Goal: Information Seeking & Learning: Learn about a topic

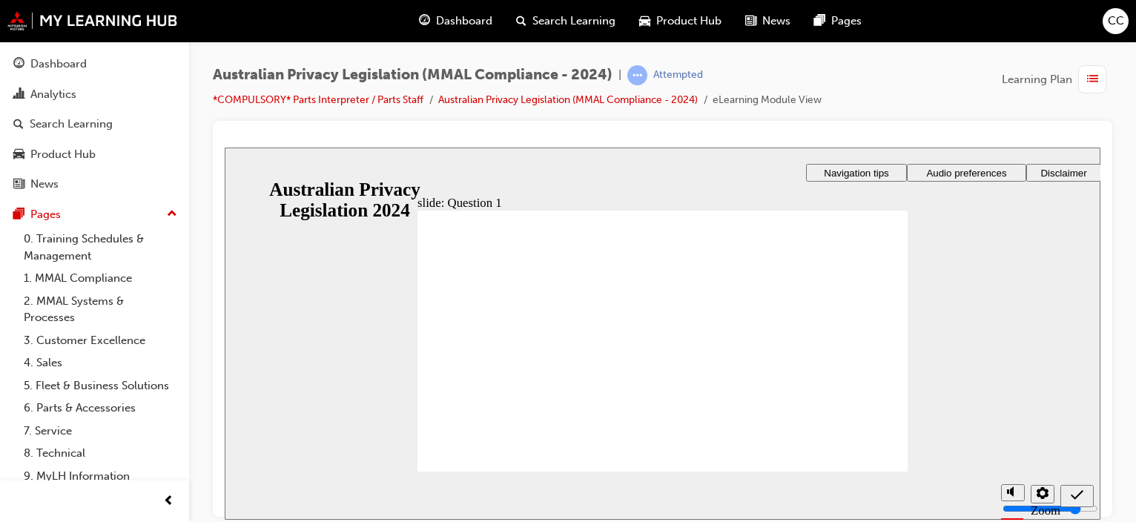
radio input "true"
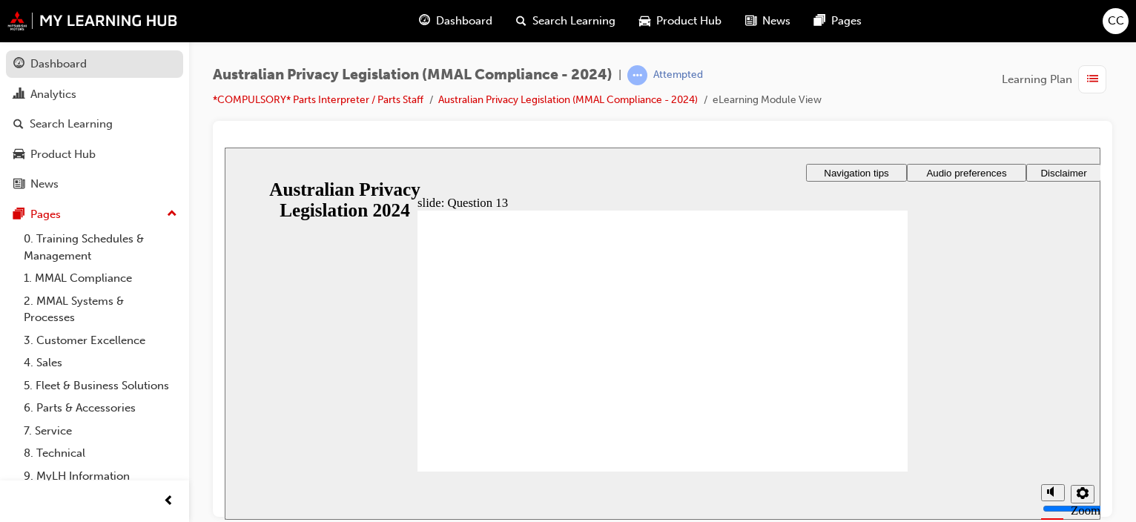
click at [67, 64] on div "Dashboard" at bounding box center [58, 64] width 56 height 17
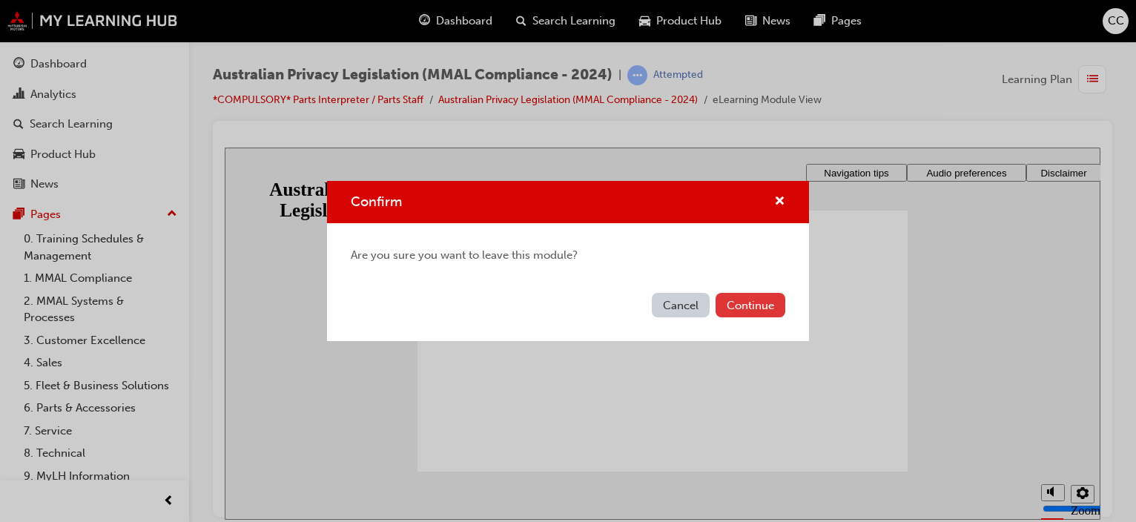
click at [750, 299] on button "Continue" at bounding box center [750, 305] width 70 height 24
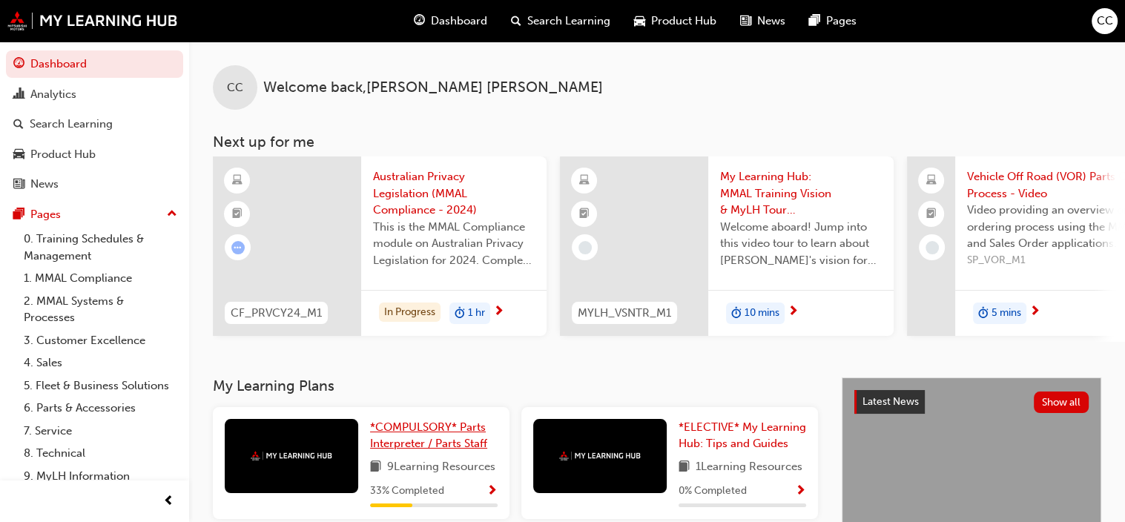
drag, startPoint x: 434, startPoint y: 437, endPoint x: 455, endPoint y: 434, distance: 21.0
click at [434, 437] on span "*COMPULSORY* Parts Interpreter / Parts Staff" at bounding box center [428, 435] width 117 height 30
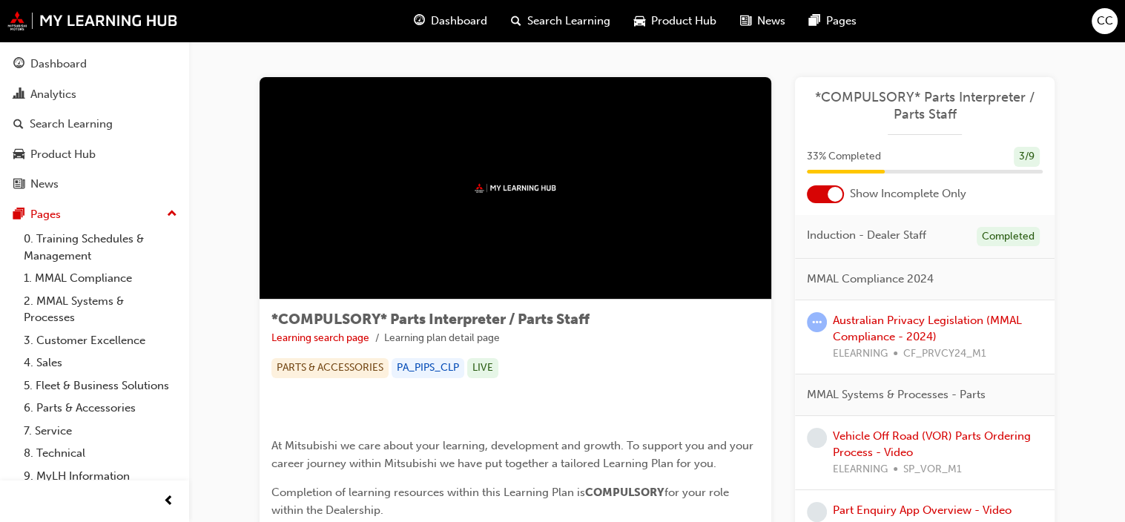
click at [912, 327] on div "Australian Privacy Legislation (MMAL Compliance - 2024) ELEARNING CF_PRVCY24_M1" at bounding box center [938, 337] width 210 height 50
click at [930, 320] on link "Australian Privacy Legislation (MMAL Compliance - 2024)" at bounding box center [927, 329] width 189 height 30
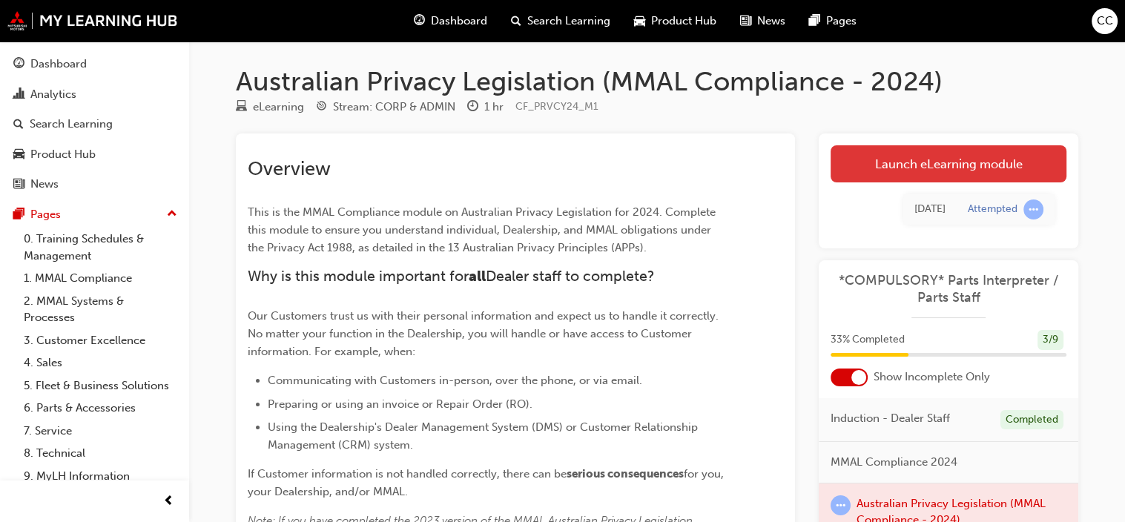
click at [953, 170] on link "Launch eLearning module" at bounding box center [948, 163] width 236 height 37
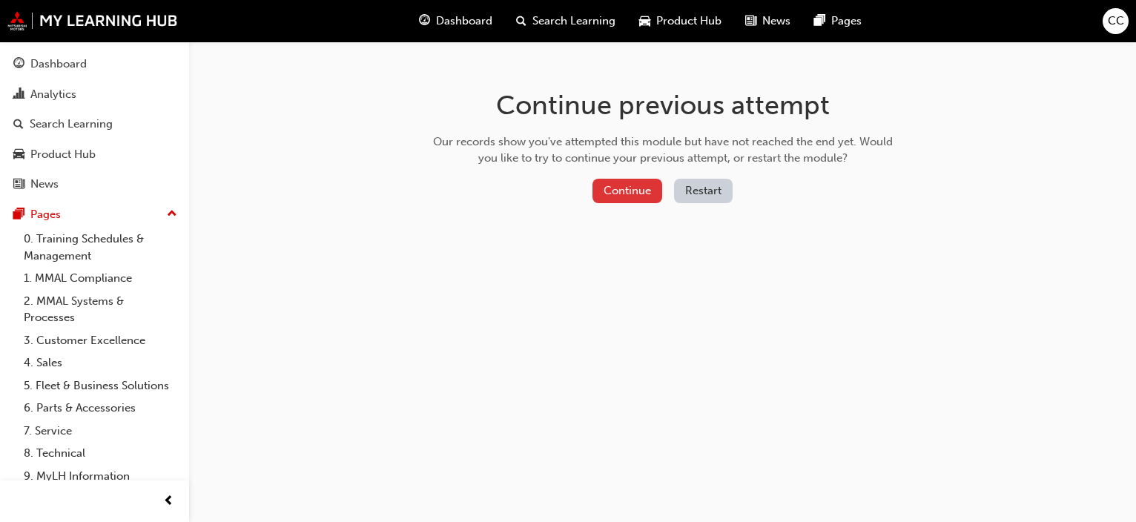
click at [642, 193] on button "Continue" at bounding box center [627, 191] width 70 height 24
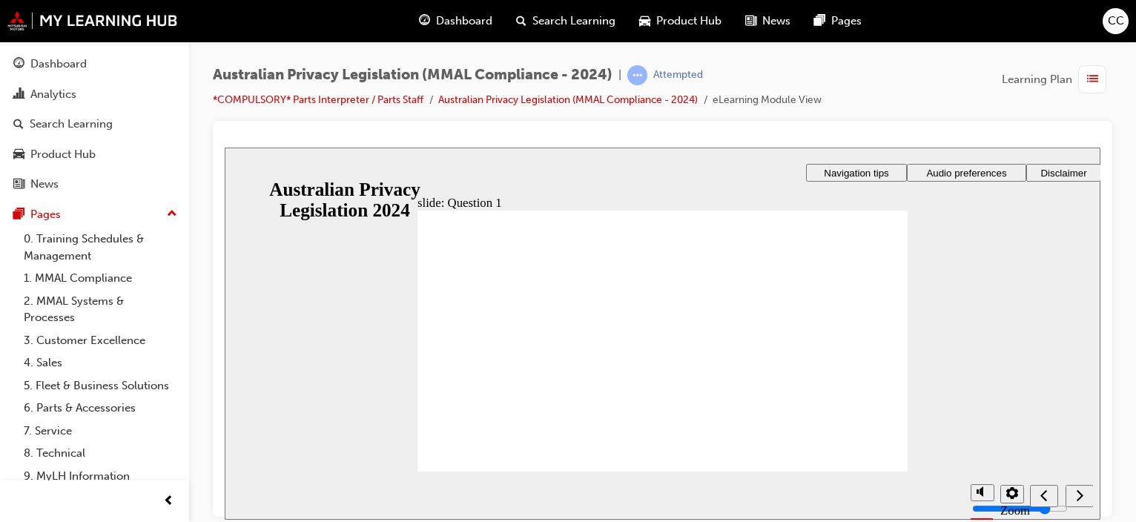
radio input "true"
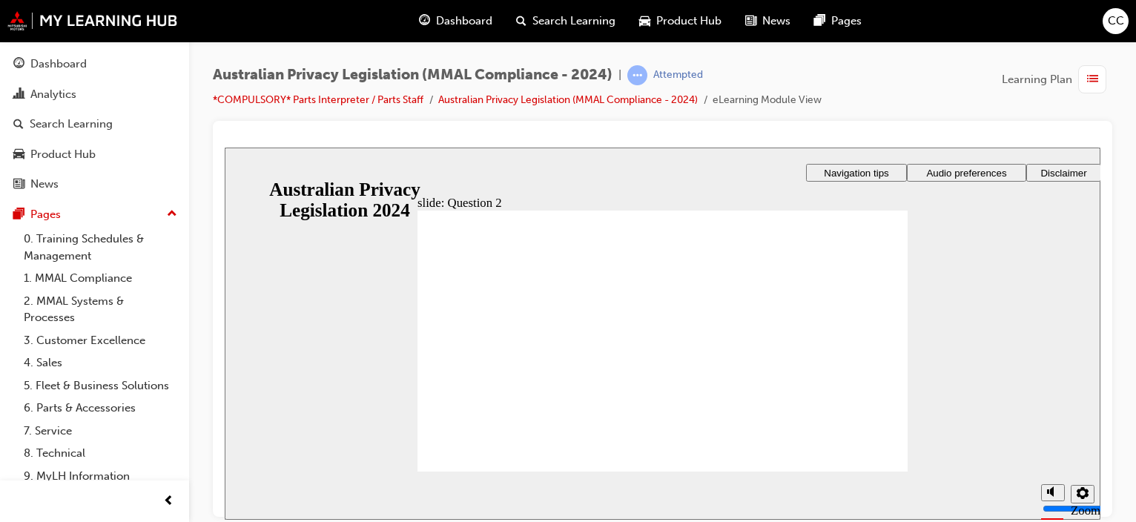
radio input "true"
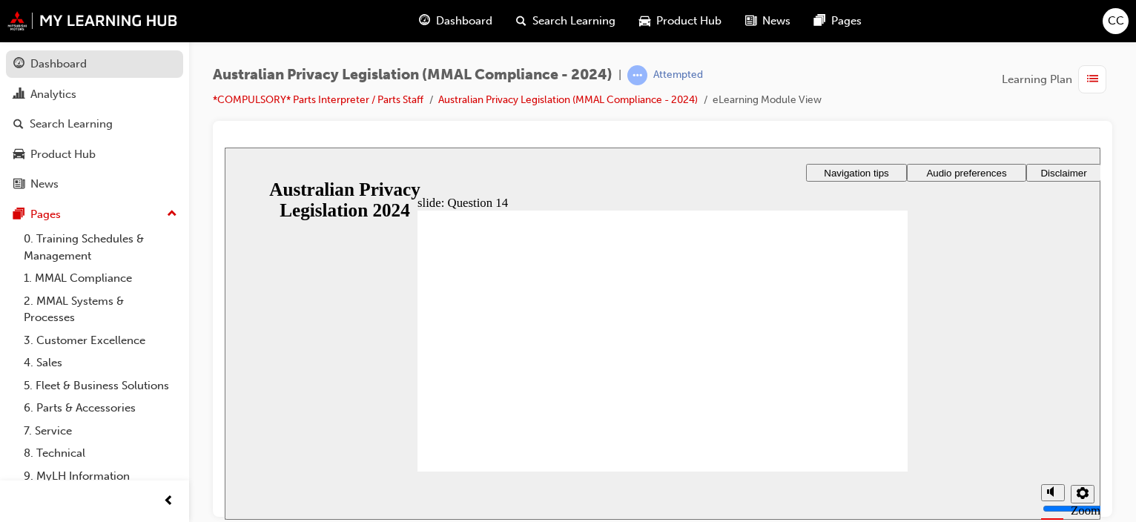
click at [82, 54] on link "Dashboard" at bounding box center [94, 63] width 177 height 27
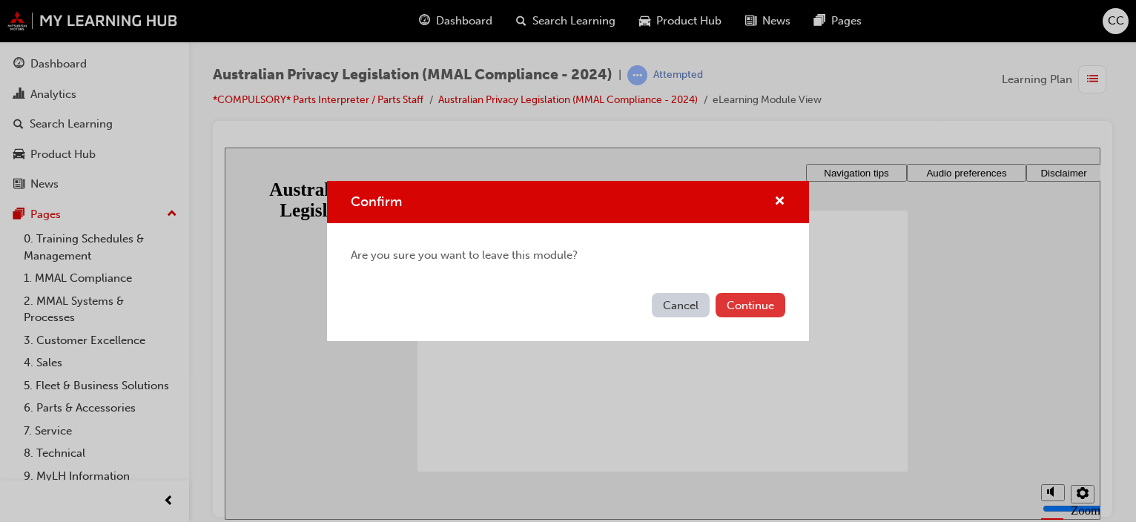
click at [736, 299] on button "Continue" at bounding box center [750, 305] width 70 height 24
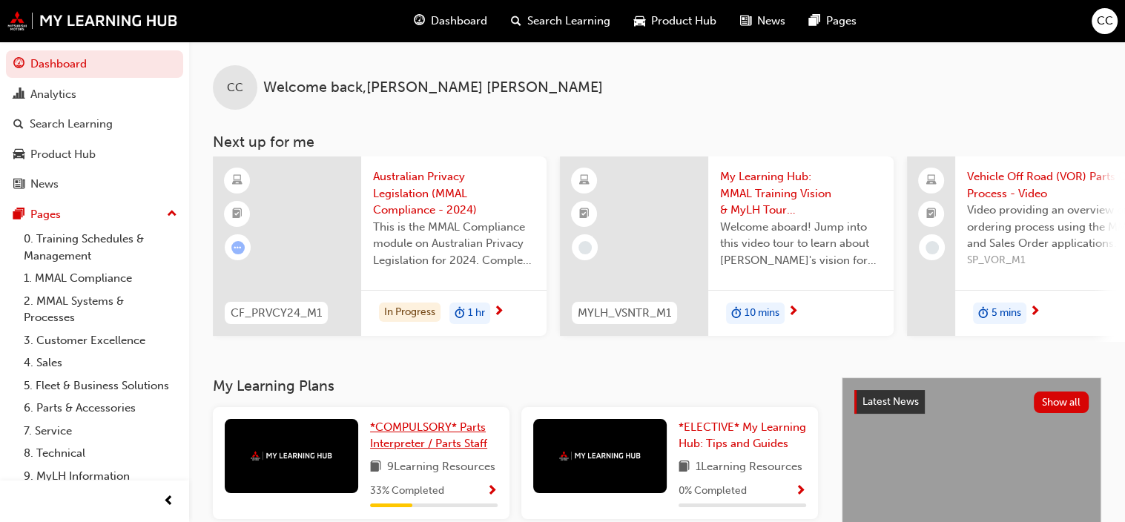
click at [417, 437] on span "*COMPULSORY* Parts Interpreter / Parts Staff" at bounding box center [428, 435] width 117 height 30
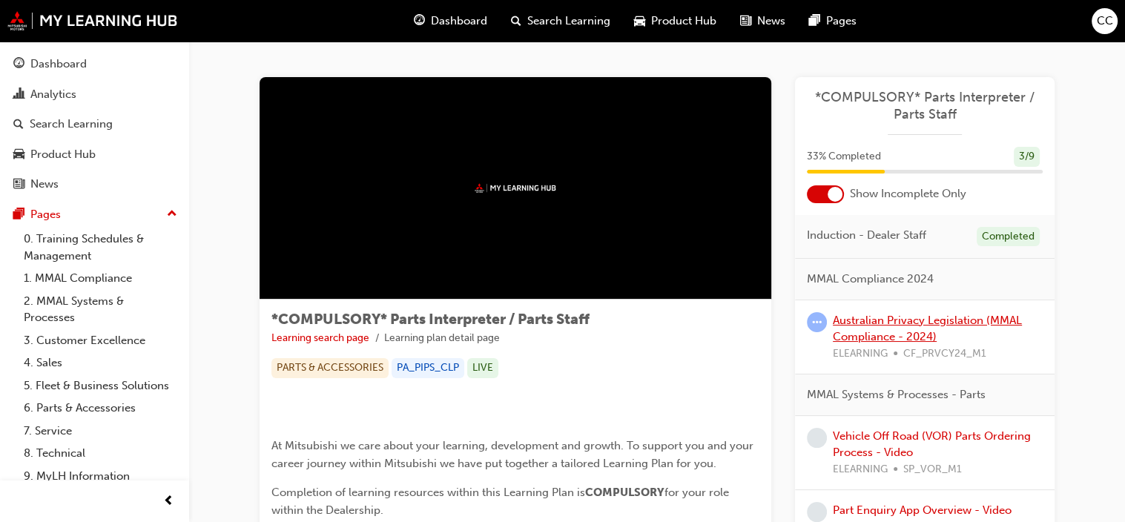
click at [928, 325] on link "Australian Privacy Legislation (MMAL Compliance - 2024)" at bounding box center [927, 329] width 189 height 30
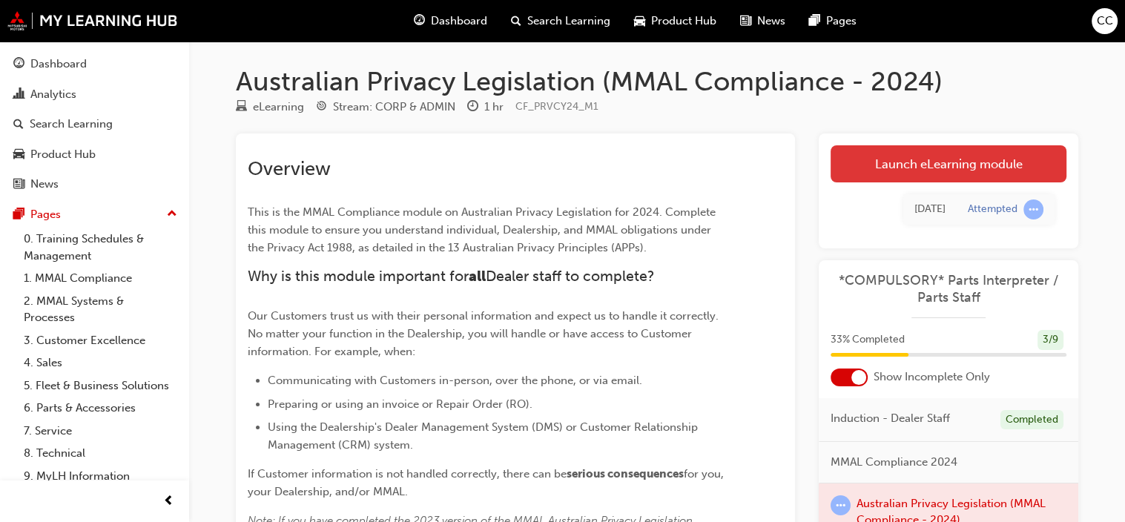
click at [942, 161] on link "Launch eLearning module" at bounding box center [948, 163] width 236 height 37
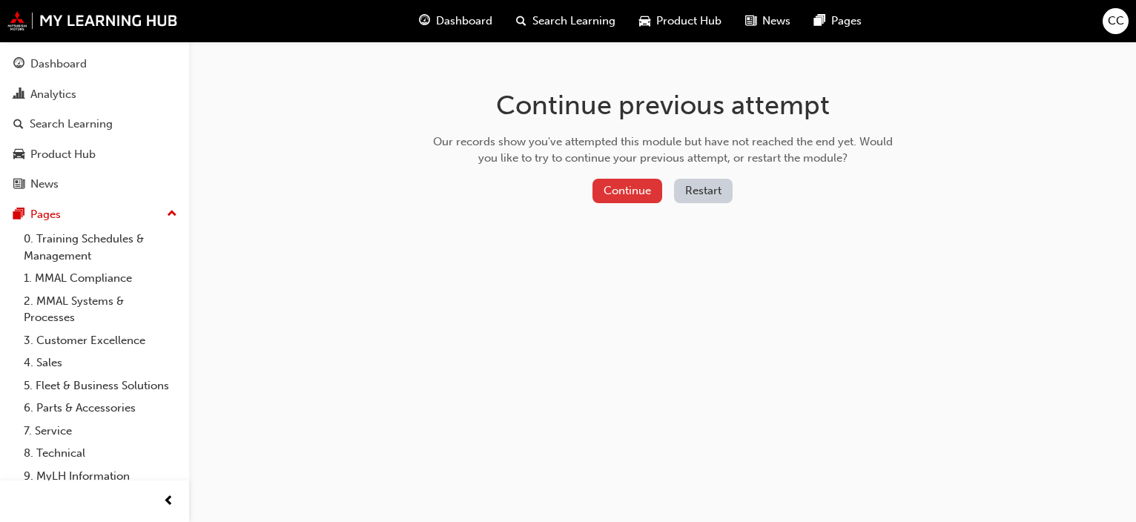
click at [633, 193] on button "Continue" at bounding box center [627, 191] width 70 height 24
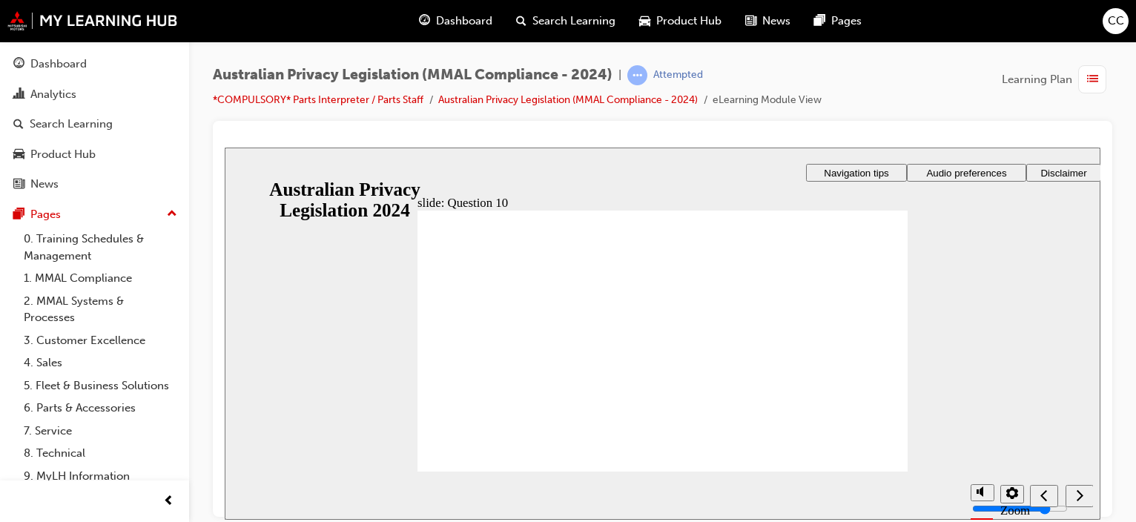
radio input "true"
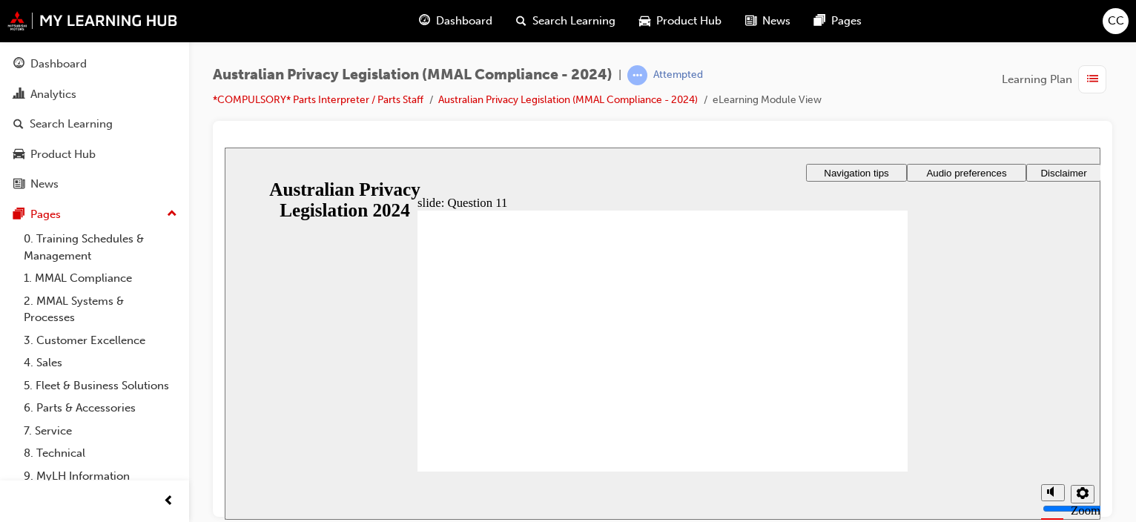
radio input "true"
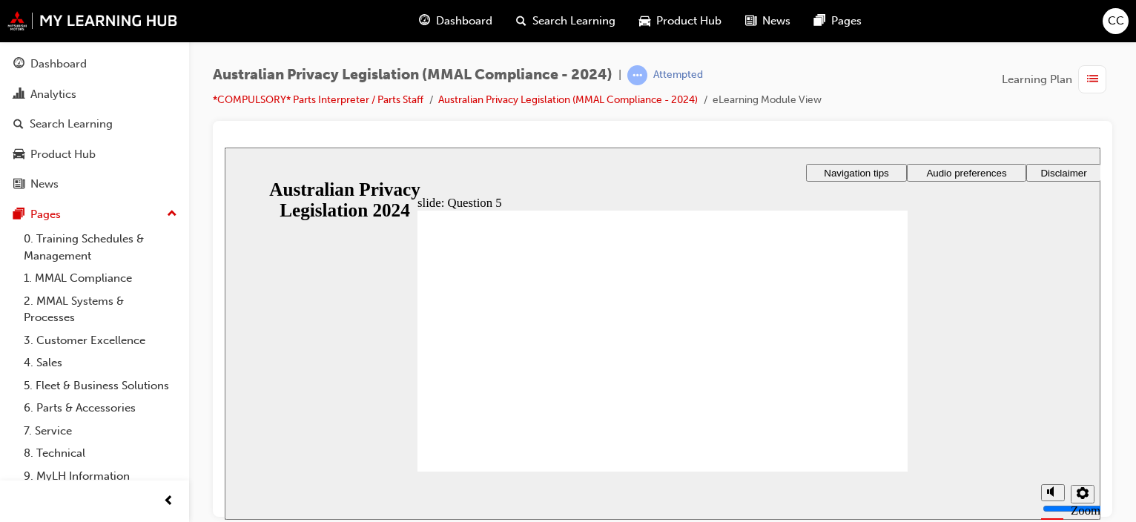
checkbox input "true"
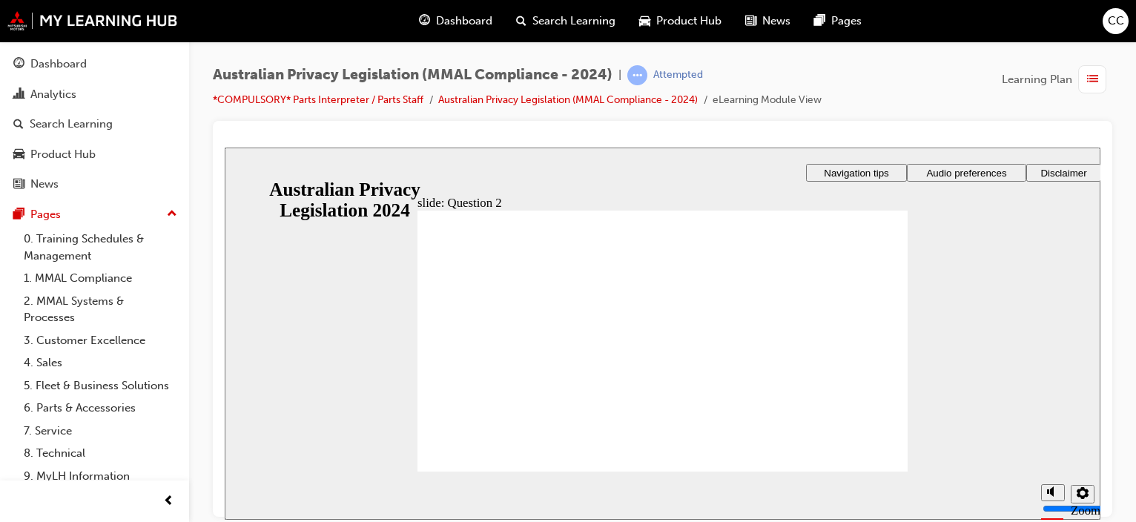
radio input "true"
checkbox input "true"
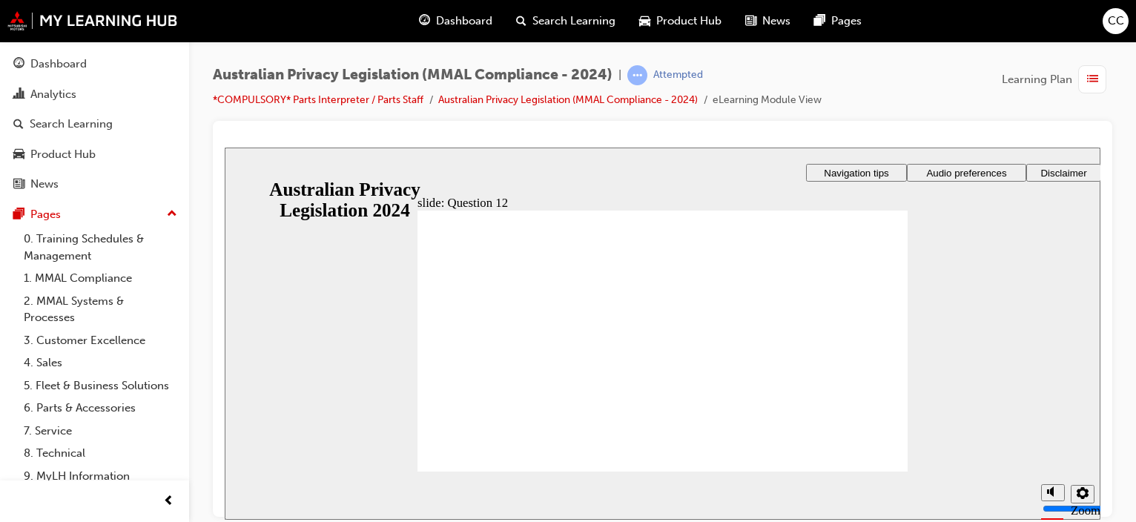
checkbox input "true"
drag, startPoint x: 473, startPoint y: 448, endPoint x: 590, endPoint y: 454, distance: 117.3
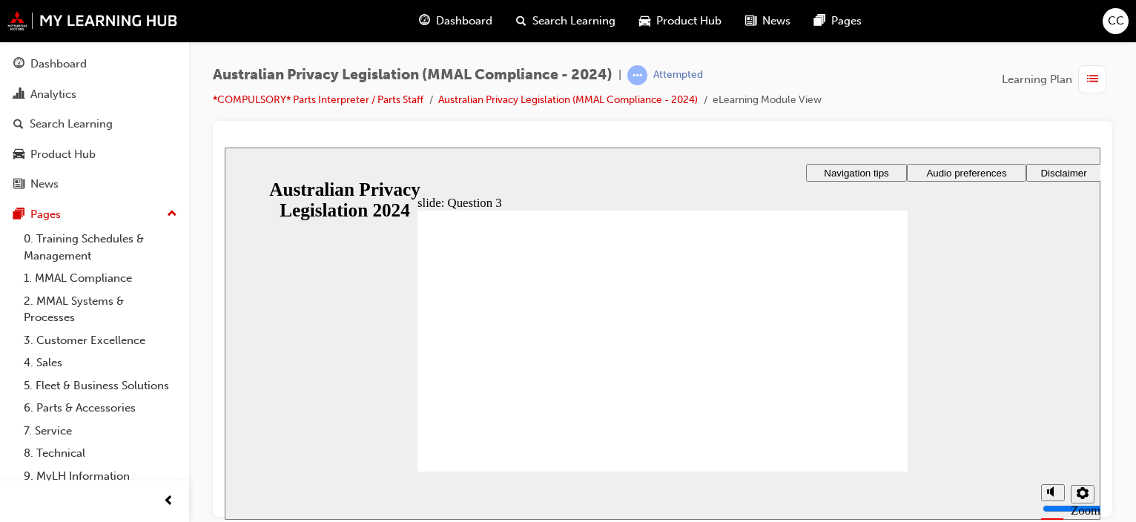
radio input "true"
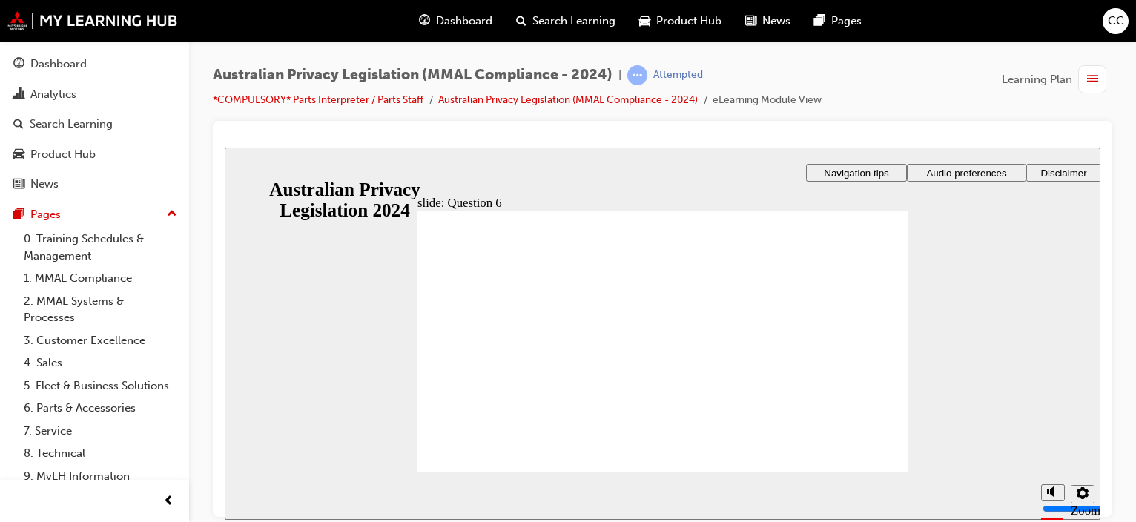
drag, startPoint x: 445, startPoint y: 367, endPoint x: 448, endPoint y: 381, distance: 14.4
radio input "true"
drag, startPoint x: 473, startPoint y: 443, endPoint x: 499, endPoint y: 449, distance: 26.6
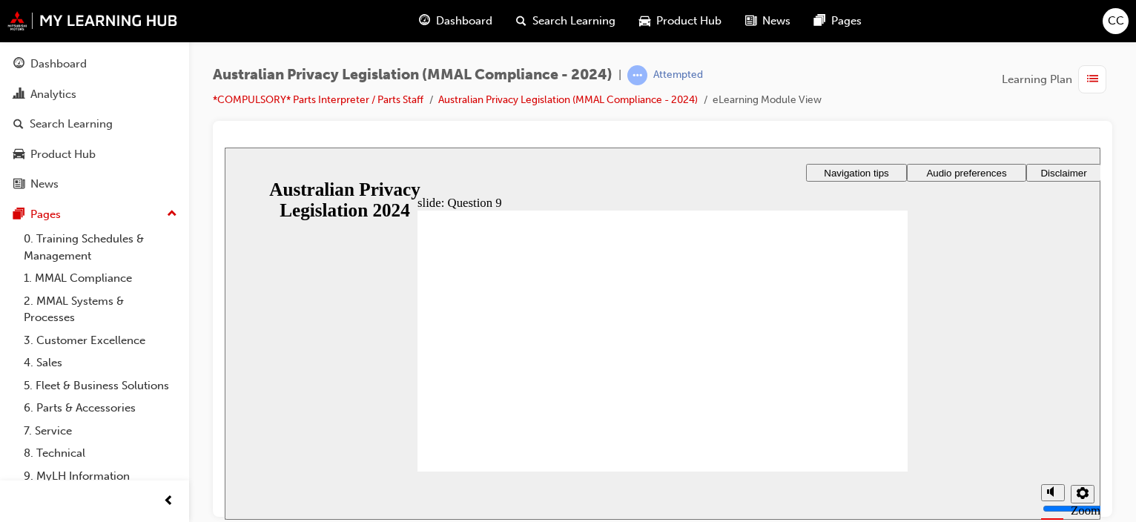
radio input "true"
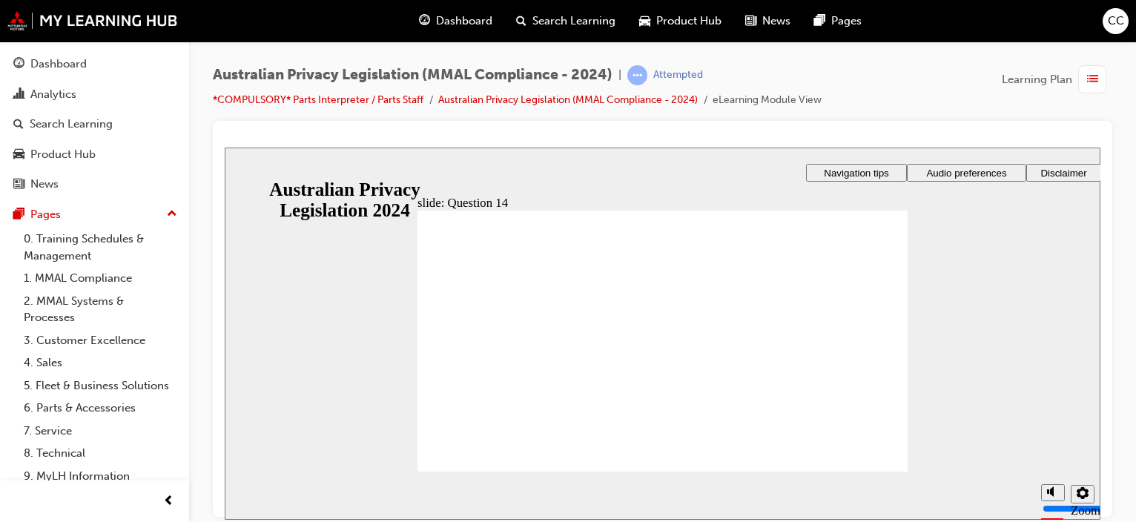
radio input "true"
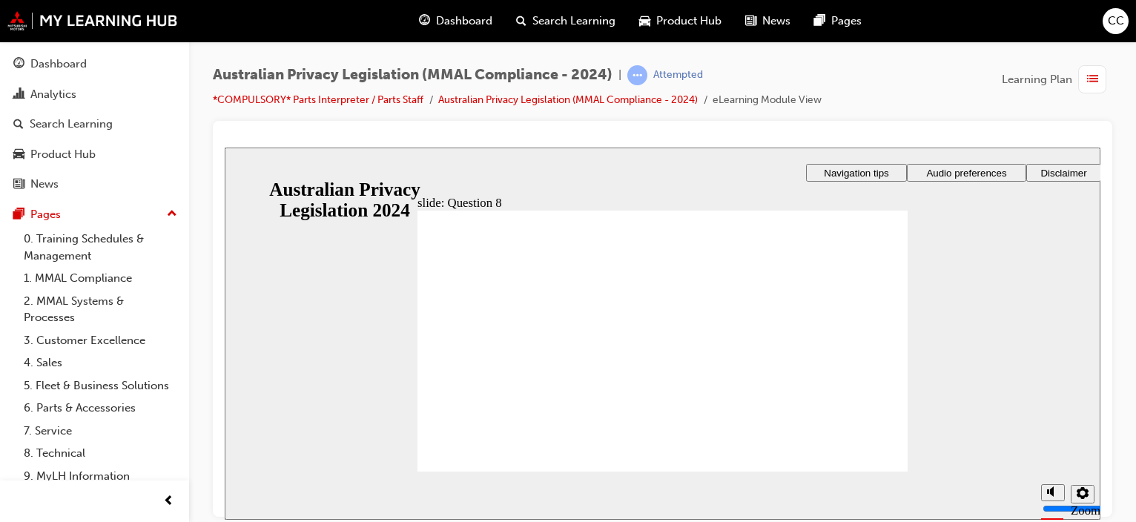
radio input "true"
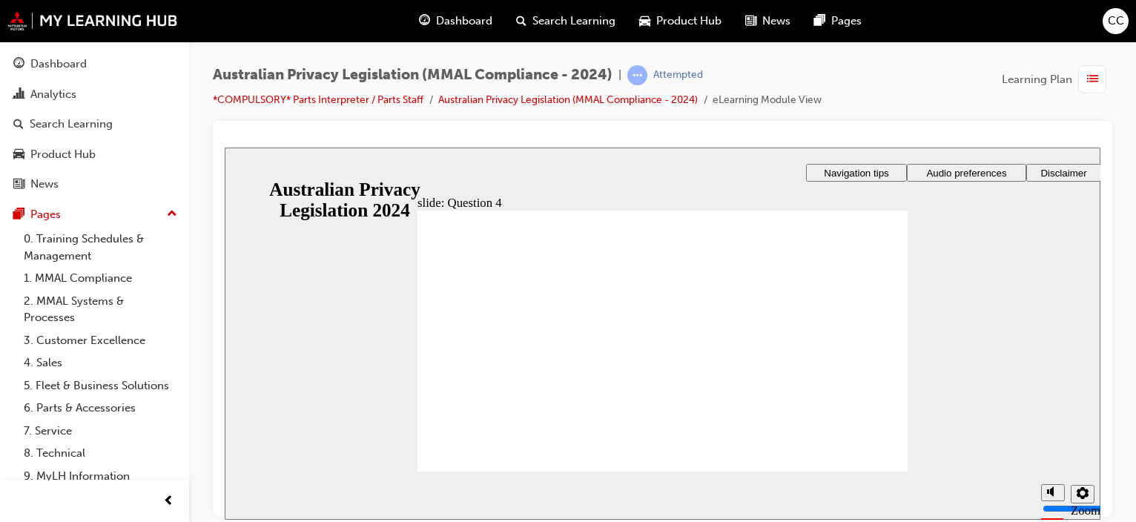
radio input "true"
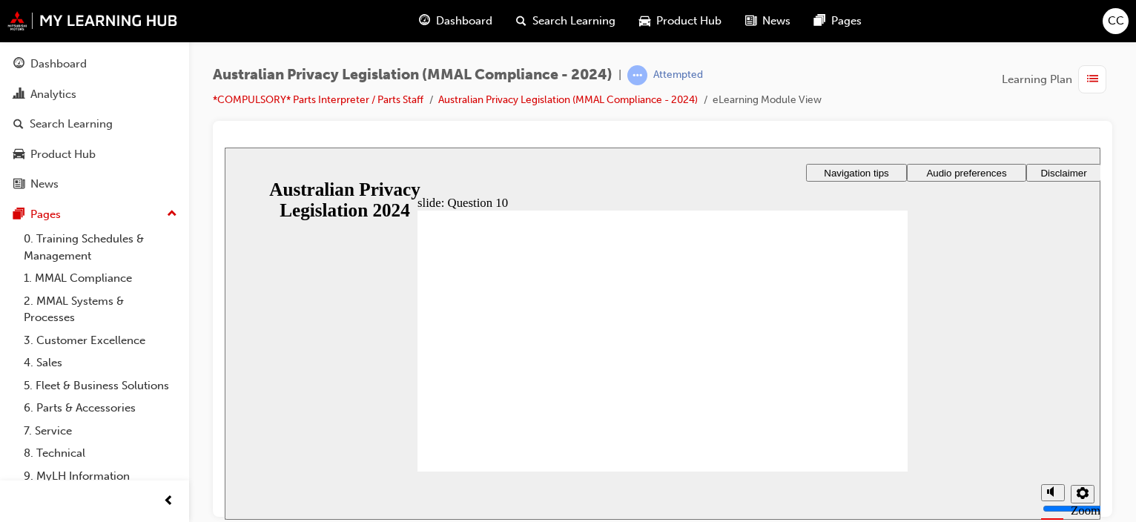
radio input "true"
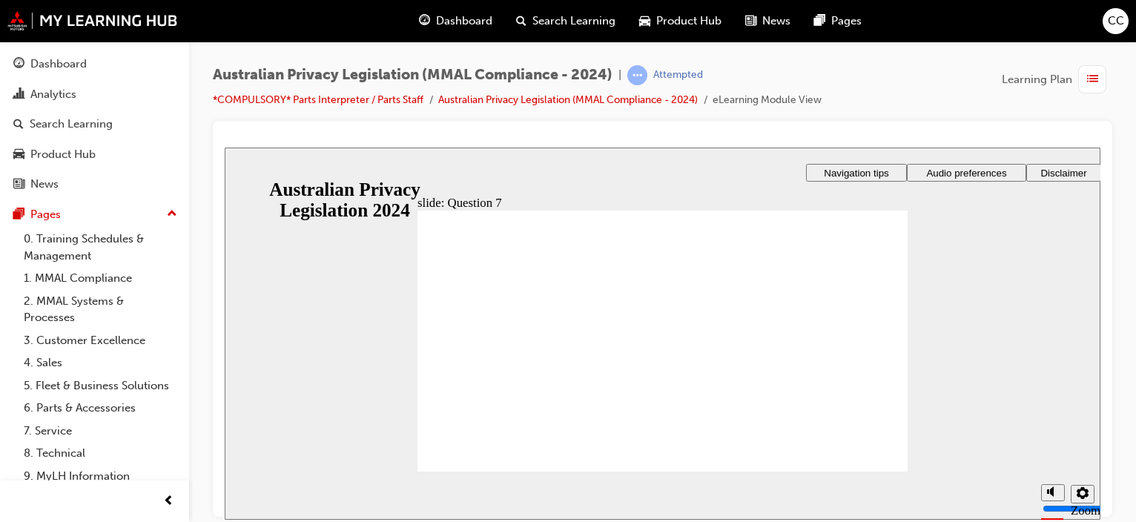
radio input "true"
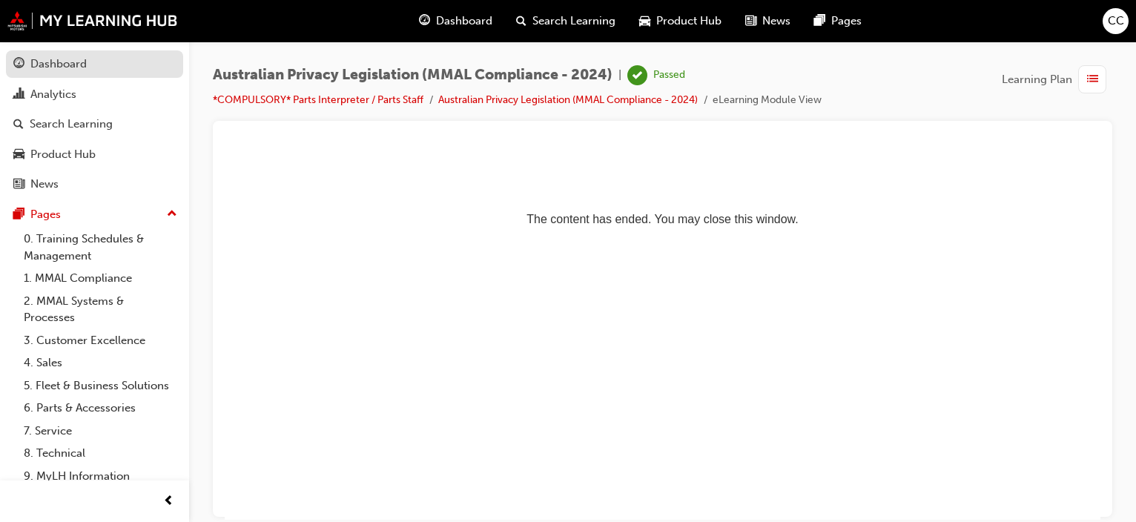
click at [46, 63] on div "Dashboard" at bounding box center [58, 64] width 56 height 17
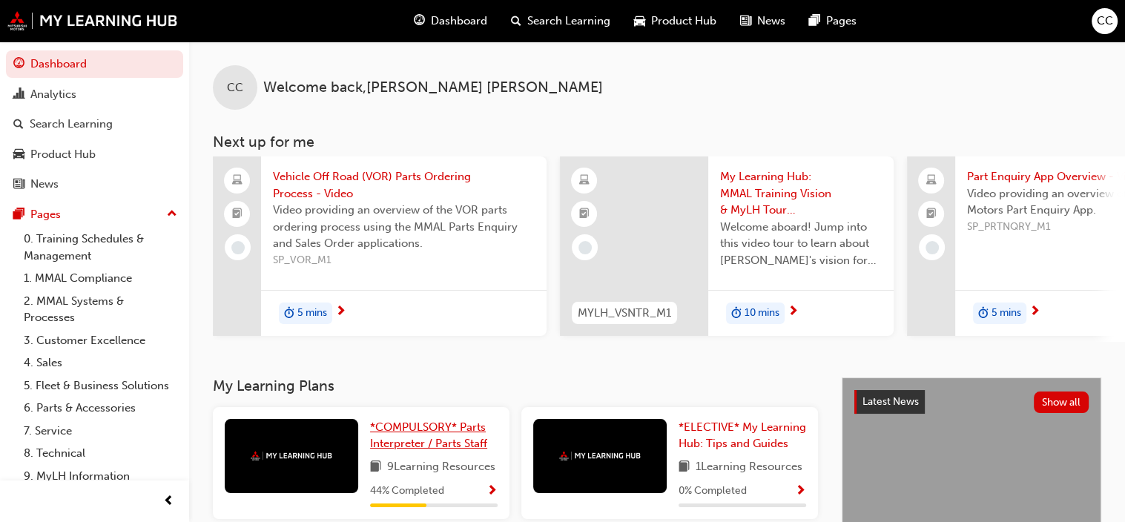
click at [428, 443] on span "*COMPULSORY* Parts Interpreter / Parts Staff" at bounding box center [428, 435] width 117 height 30
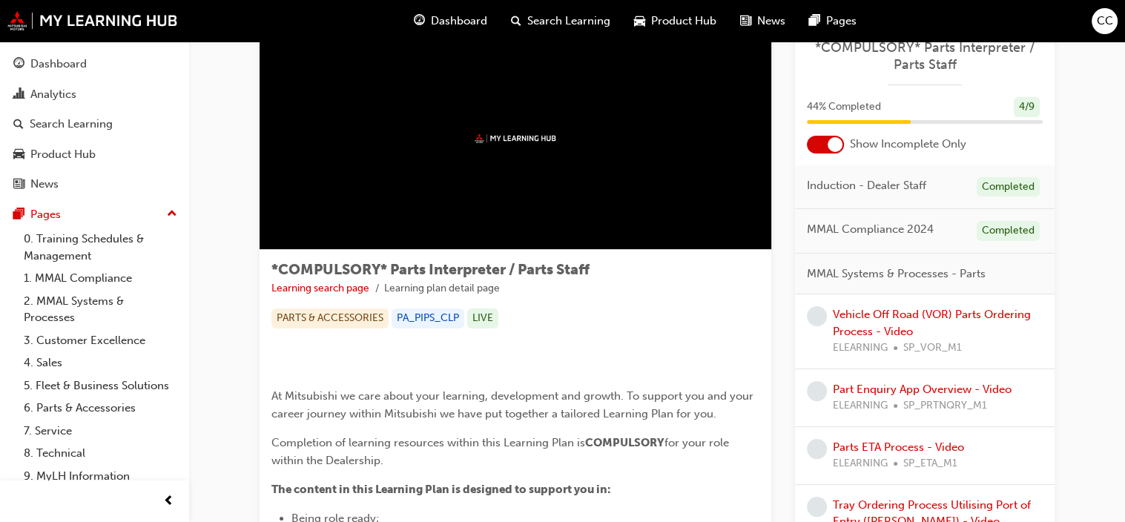
scroll to position [74, 0]
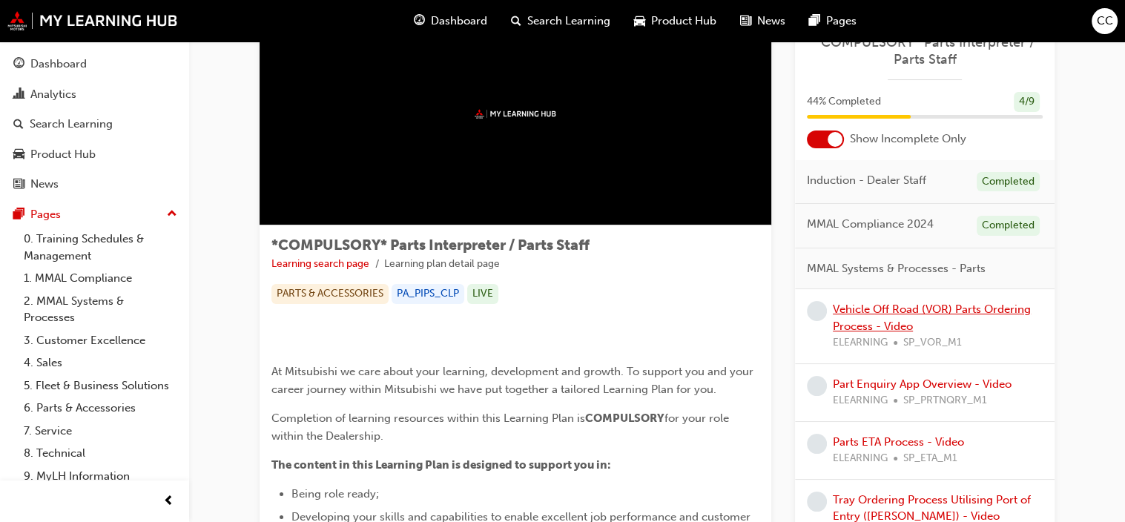
click at [884, 311] on link "Vehicle Off Road (VOR) Parts Ordering Process - Video" at bounding box center [932, 317] width 198 height 30
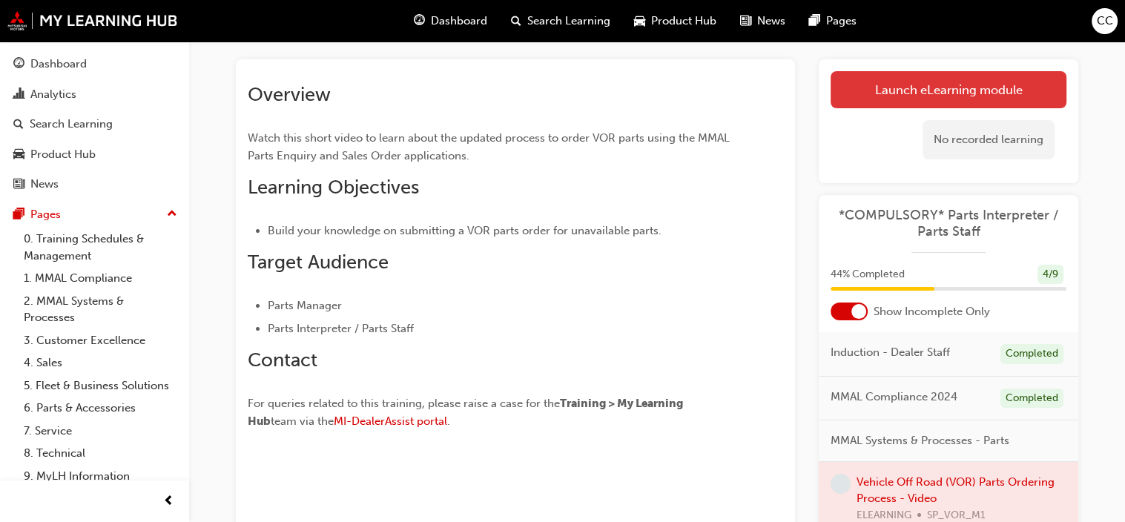
click at [852, 95] on link "Launch eLearning module" at bounding box center [948, 89] width 236 height 37
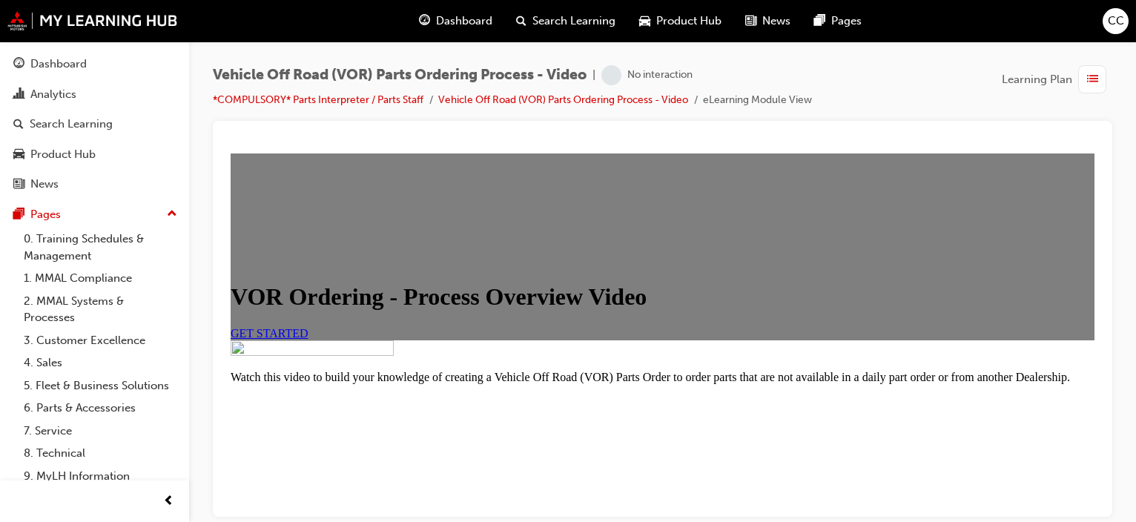
scroll to position [148, 0]
click at [308, 326] on span "GET STARTED" at bounding box center [270, 332] width 78 height 13
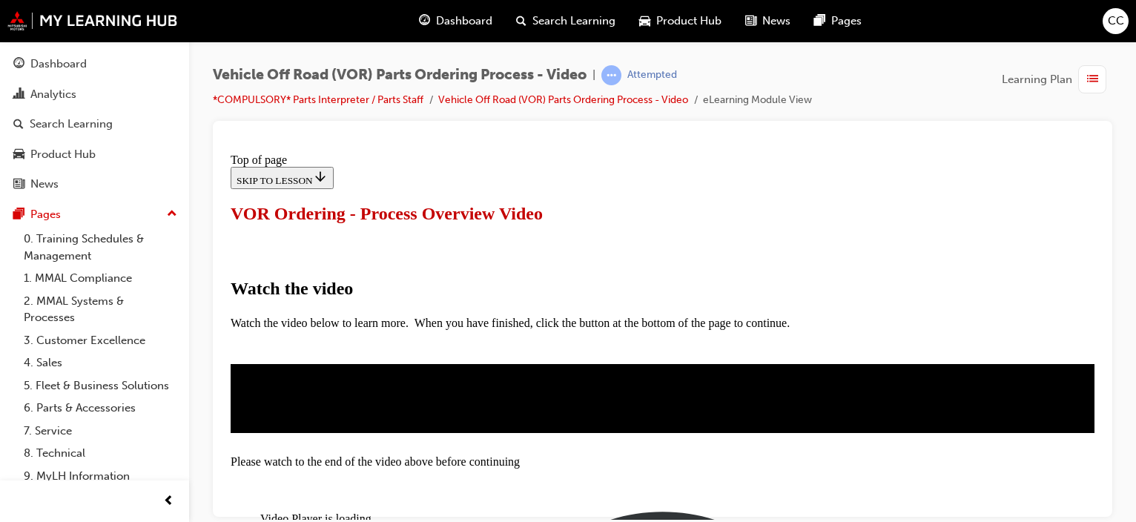
scroll to position [222, 0]
drag, startPoint x: 658, startPoint y: 368, endPoint x: 875, endPoint y: 334, distance: 219.8
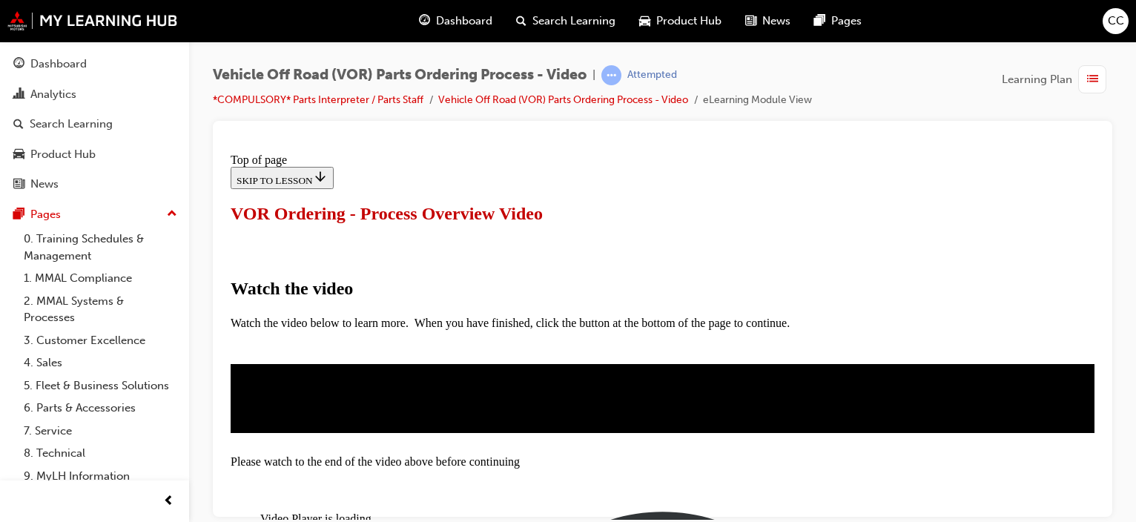
drag, startPoint x: 263, startPoint y: 428, endPoint x: 279, endPoint y: 423, distance: 16.2
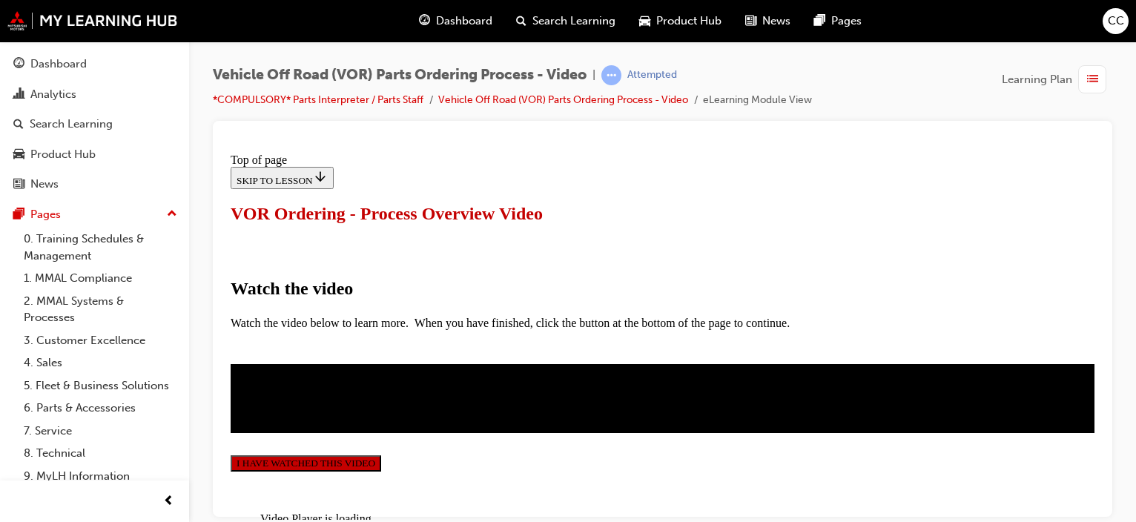
scroll to position [501, 0]
click at [381, 454] on button "I HAVE WATCHED THIS VIDEO" at bounding box center [306, 462] width 150 height 16
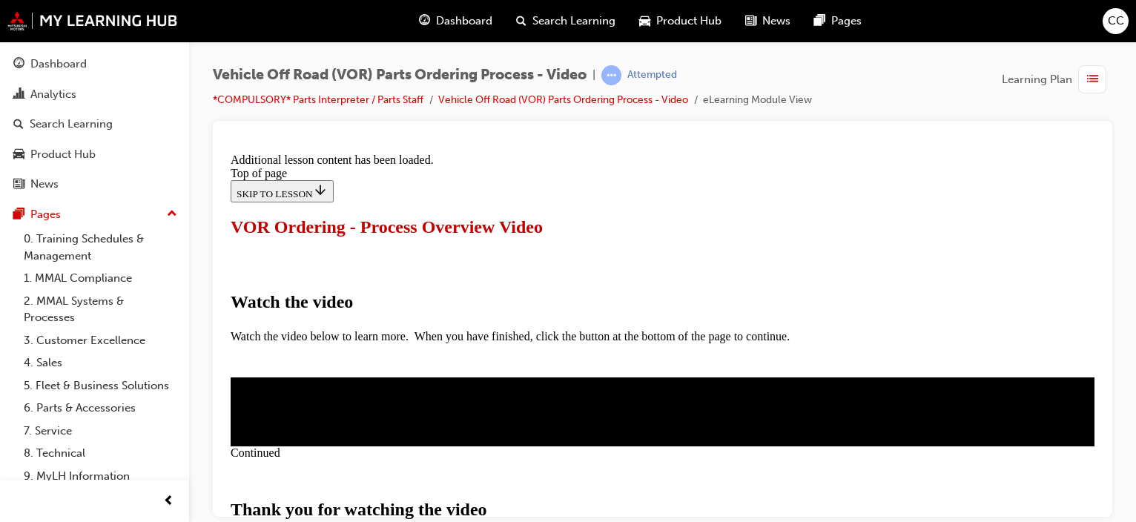
scroll to position [623, 0]
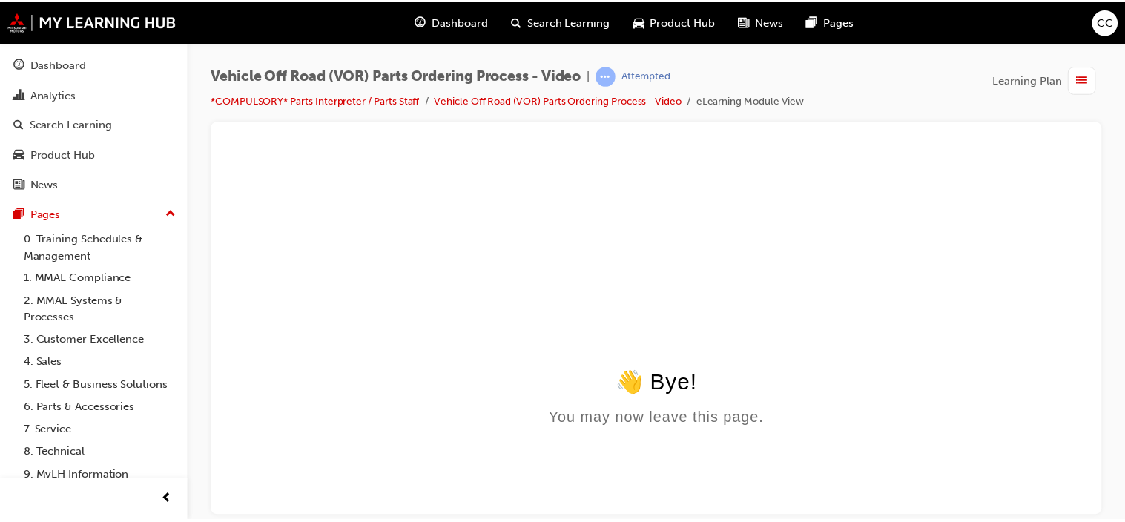
scroll to position [0, 0]
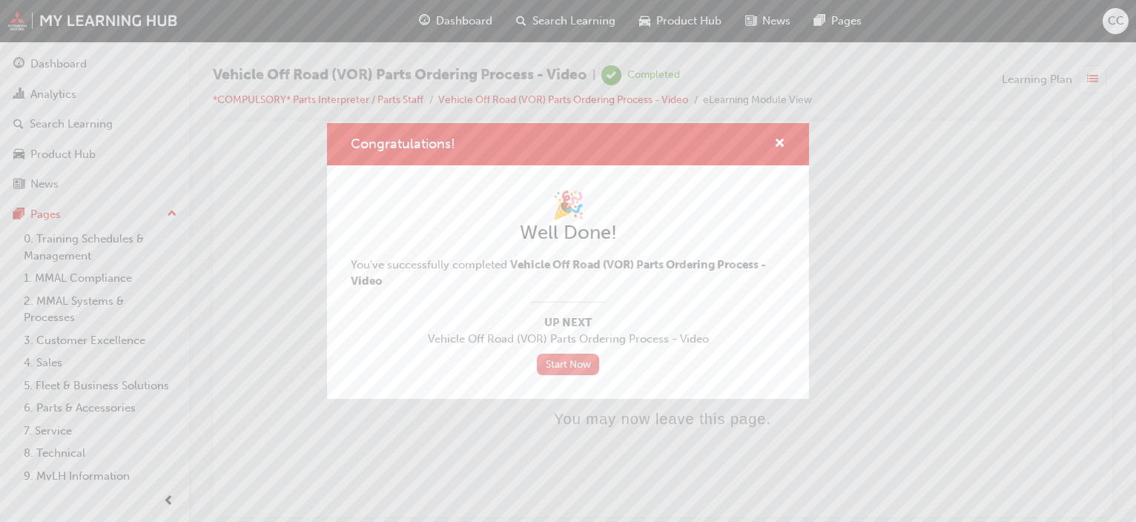
click at [583, 368] on link "Start Now" at bounding box center [568, 364] width 62 height 21
click at [564, 365] on link "Start Now" at bounding box center [568, 364] width 62 height 21
click at [778, 143] on span "cross-icon" at bounding box center [779, 144] width 11 height 13
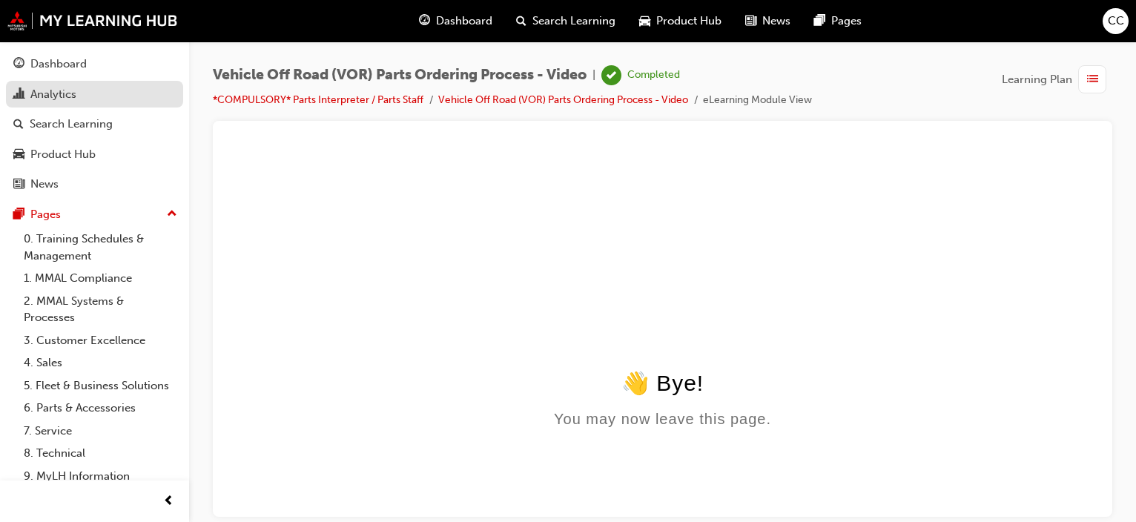
drag, startPoint x: 52, startPoint y: 59, endPoint x: 166, endPoint y: 105, distance: 123.1
click at [52, 60] on div "Dashboard" at bounding box center [58, 64] width 56 height 17
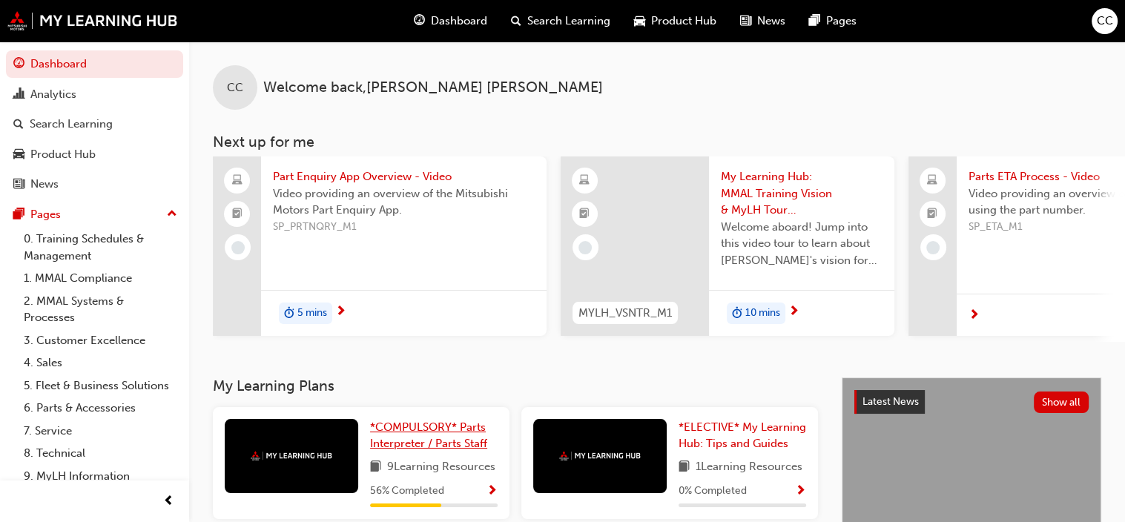
click at [406, 438] on link "*COMPULSORY* Parts Interpreter / Parts Staff" at bounding box center [434, 435] width 128 height 33
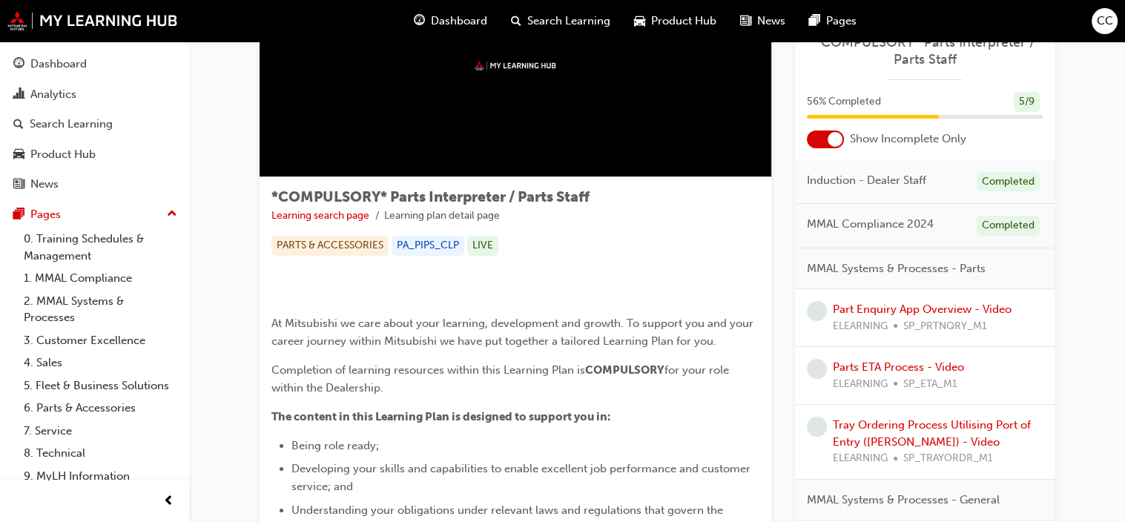
scroll to position [148, 0]
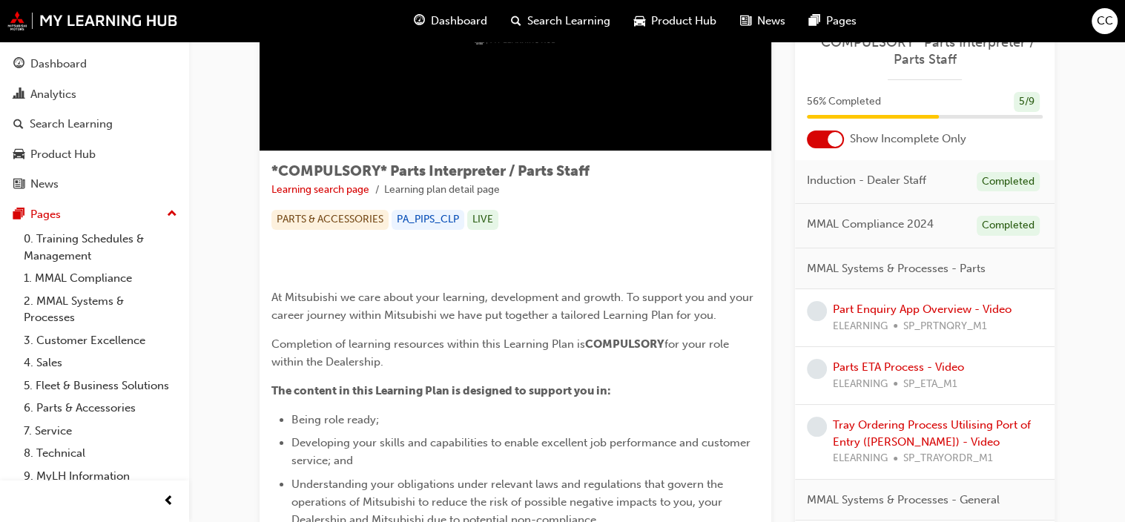
click at [923, 269] on span "MMAL Systems & Processes - Parts" at bounding box center [896, 268] width 179 height 17
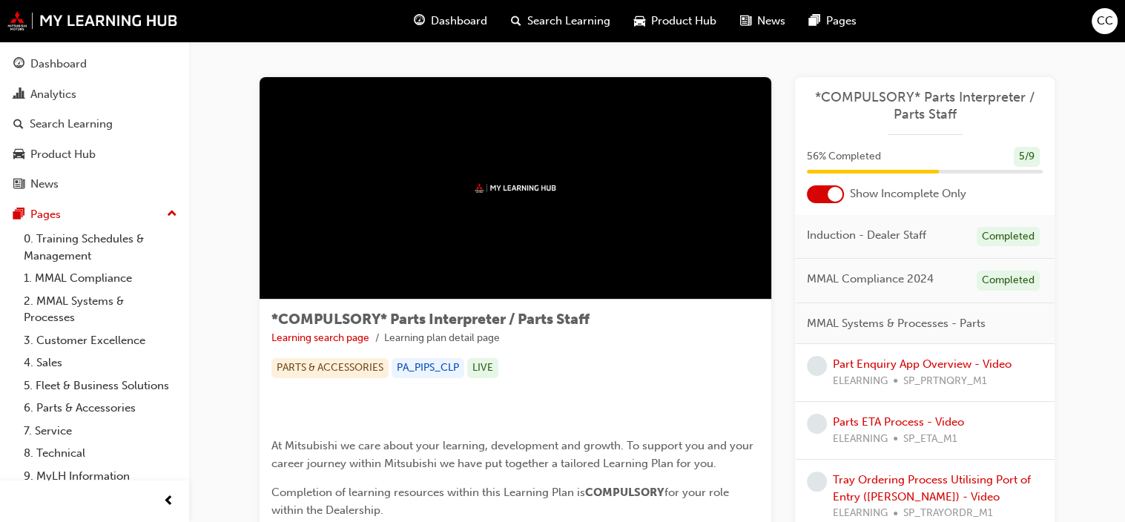
scroll to position [74, 0]
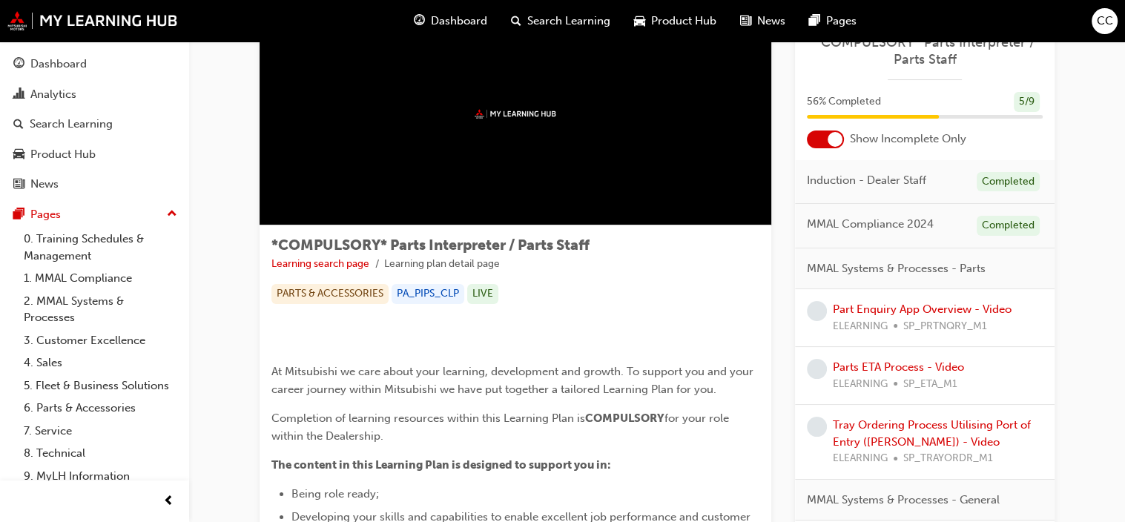
click at [833, 146] on div at bounding box center [834, 139] width 15 height 15
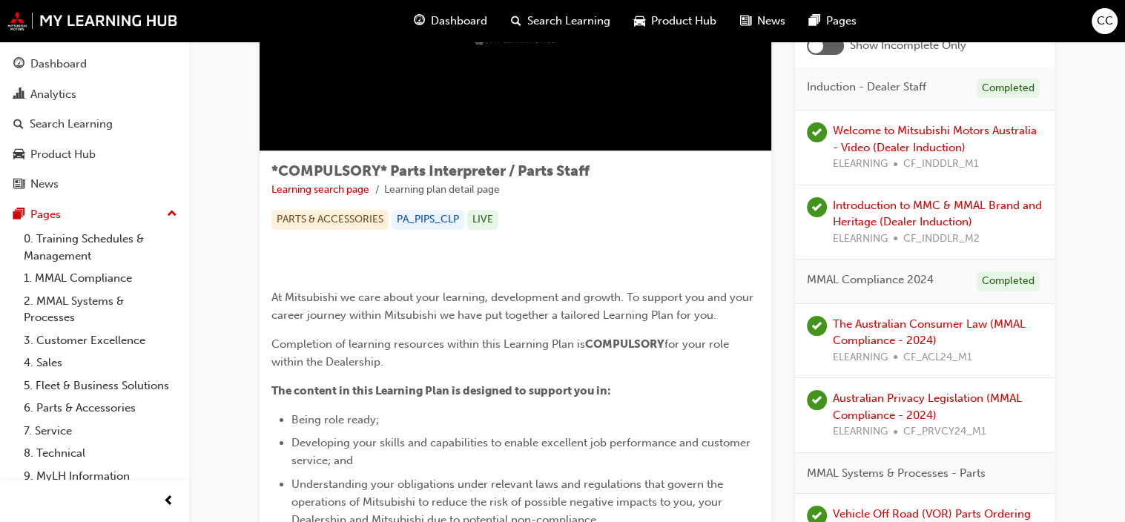
scroll to position [148, 0]
click at [814, 53] on div at bounding box center [815, 46] width 15 height 15
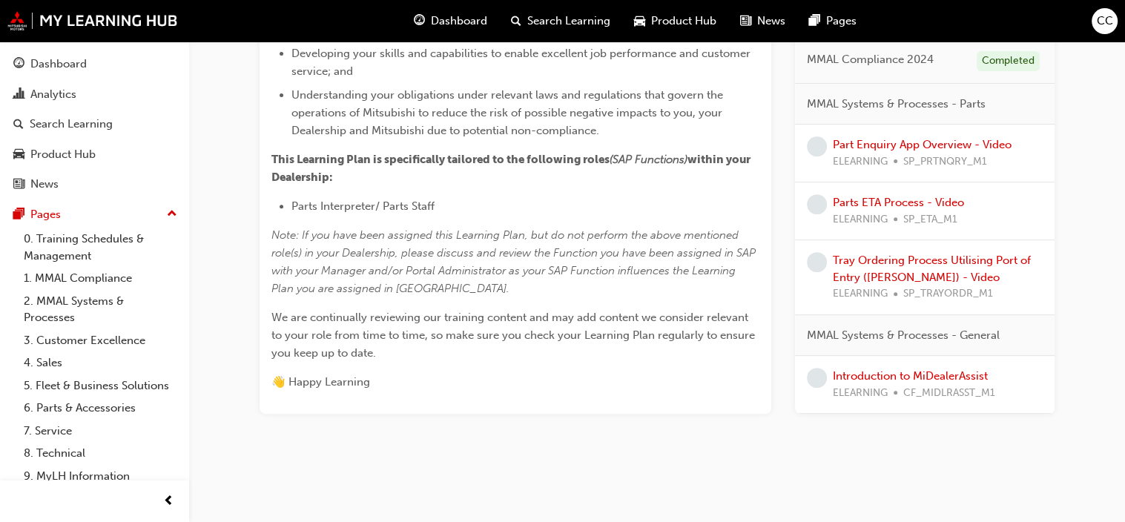
scroll to position [632, 0]
click at [931, 151] on link "Part Enquiry App Overview - Video" at bounding box center [922, 144] width 179 height 13
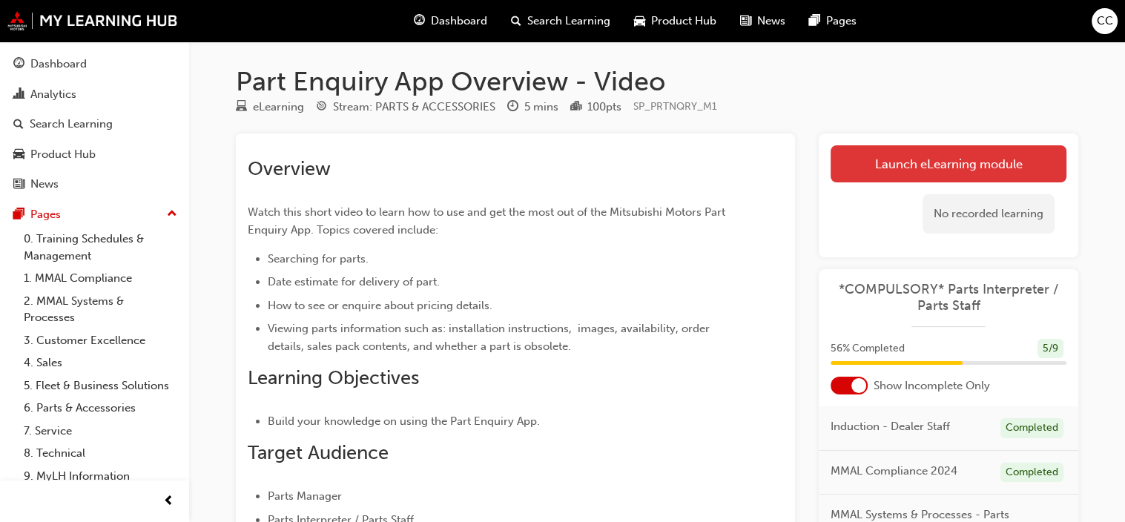
click at [907, 172] on link "Launch eLearning module" at bounding box center [948, 163] width 236 height 37
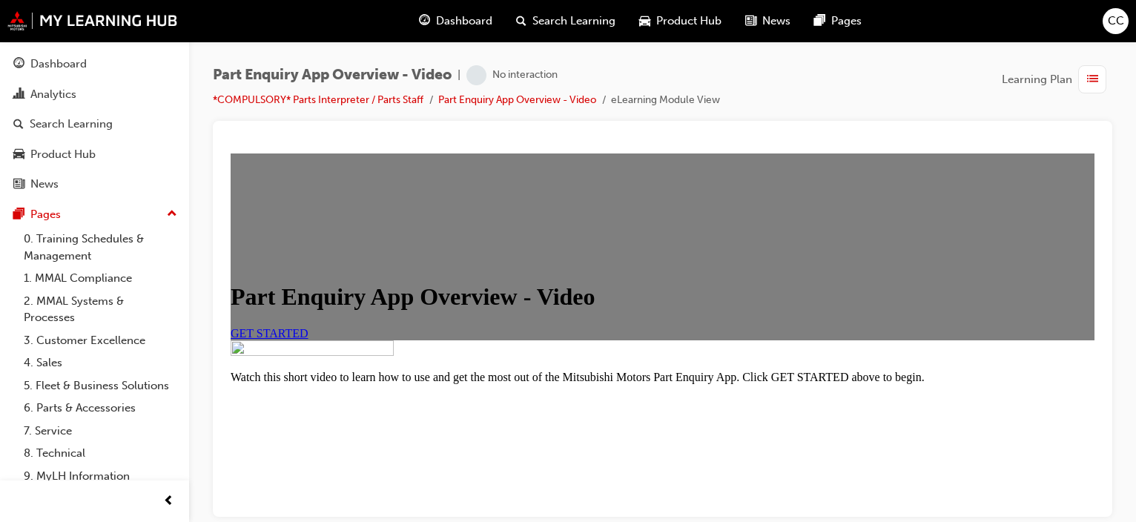
scroll to position [74, 0]
click at [308, 339] on span "GET STARTED" at bounding box center [270, 332] width 78 height 13
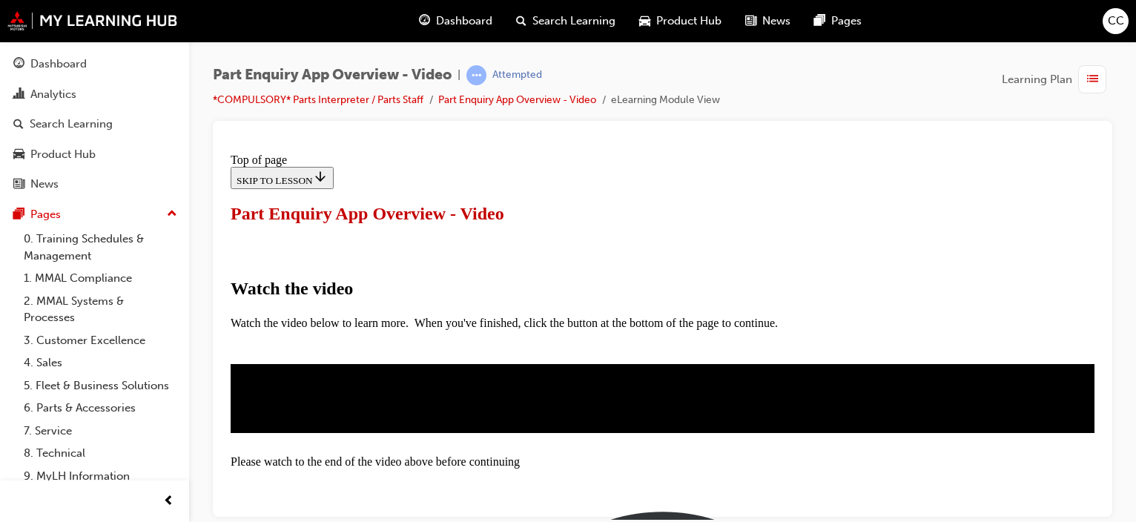
scroll to position [297, 0]
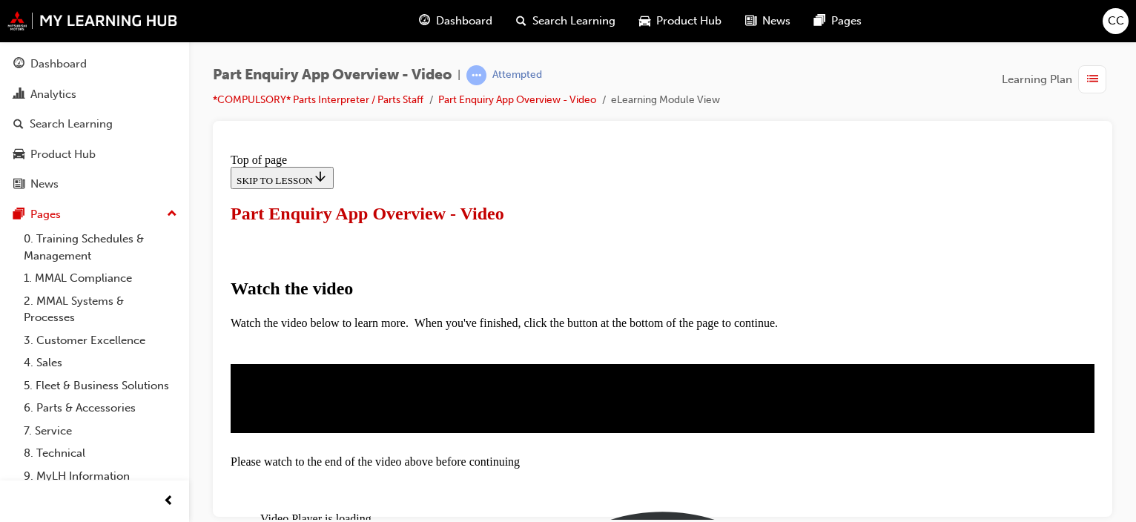
scroll to position [355, 0]
drag, startPoint x: 428, startPoint y: 444, endPoint x: 410, endPoint y: 448, distance: 18.9
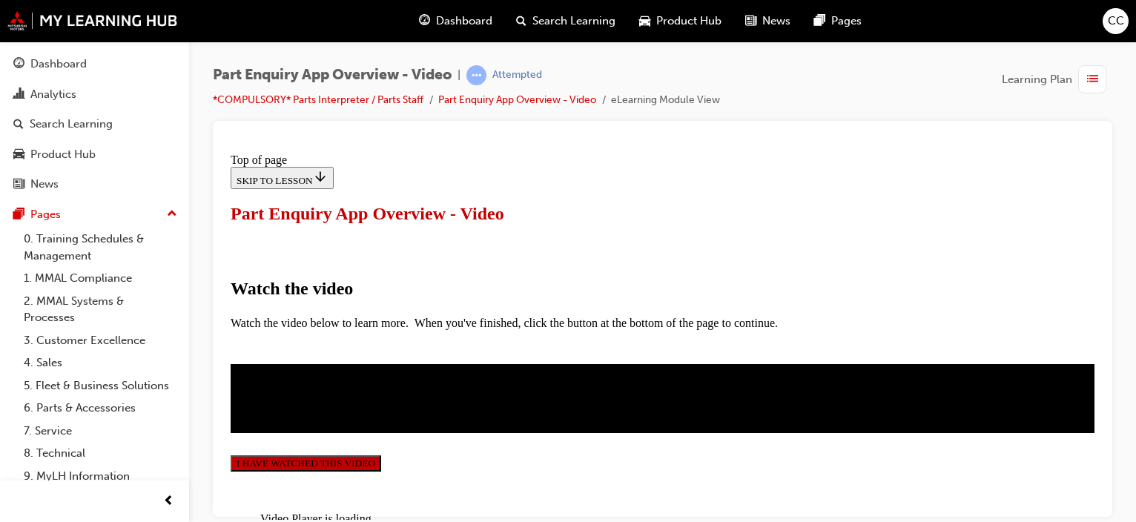
click at [381, 454] on button "I HAVE WATCHED THIS VIDEO" at bounding box center [306, 462] width 150 height 16
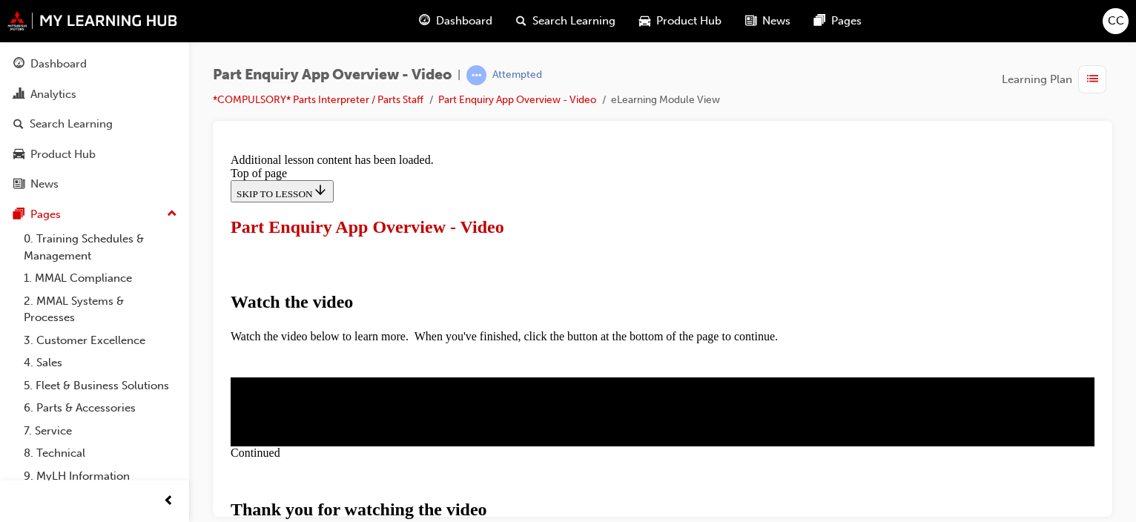
scroll to position [623, 0]
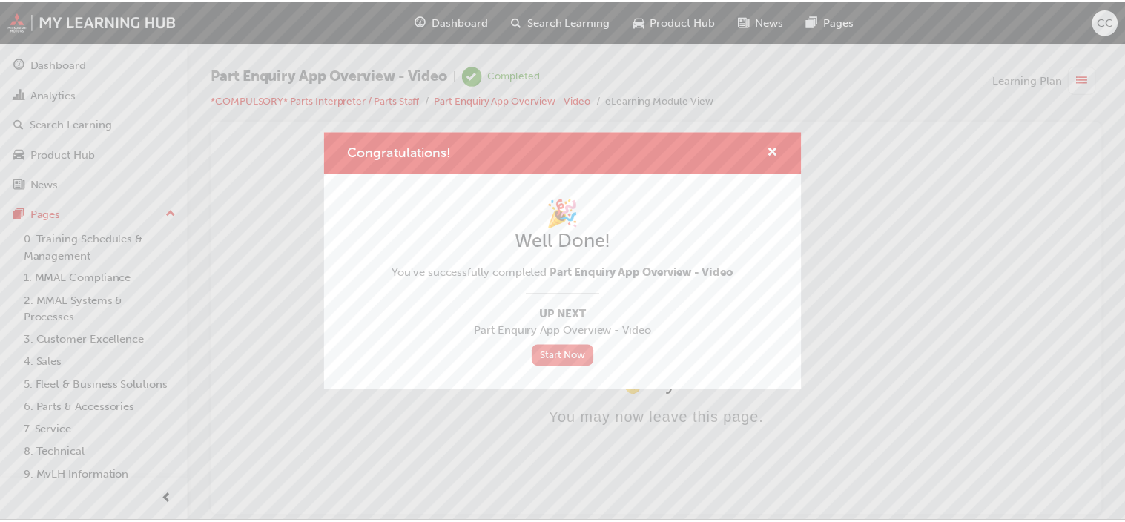
scroll to position [0, 0]
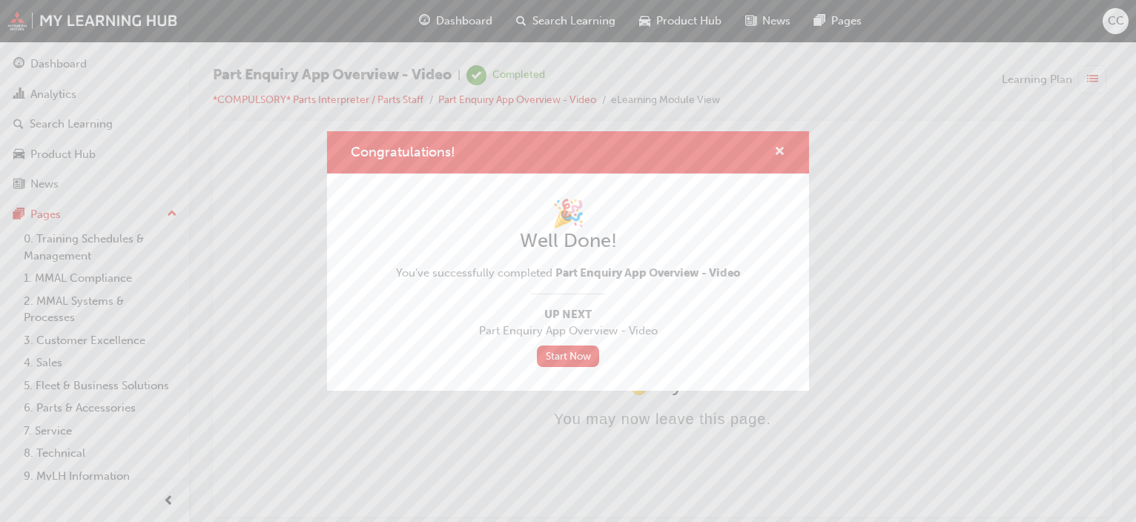
click at [777, 149] on span "cross-icon" at bounding box center [779, 152] width 11 height 13
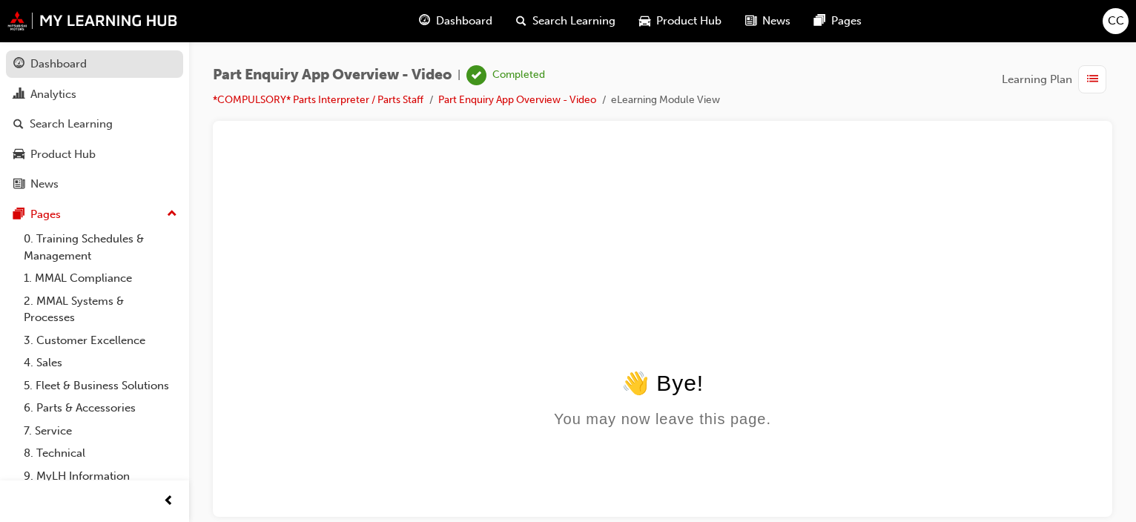
click at [64, 60] on div "Dashboard" at bounding box center [58, 64] width 56 height 17
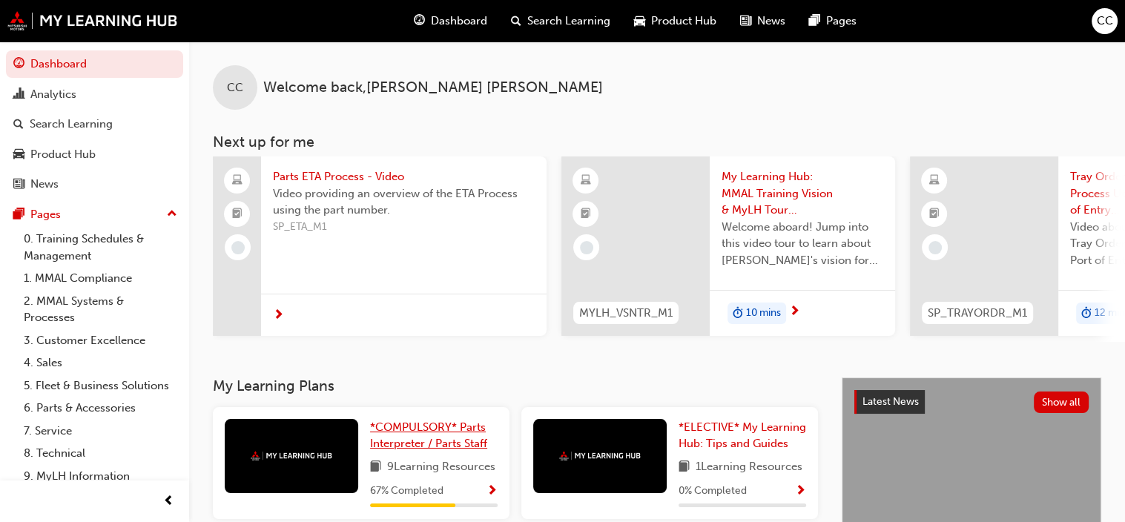
click at [437, 431] on span "*COMPULSORY* Parts Interpreter / Parts Staff" at bounding box center [428, 435] width 117 height 30
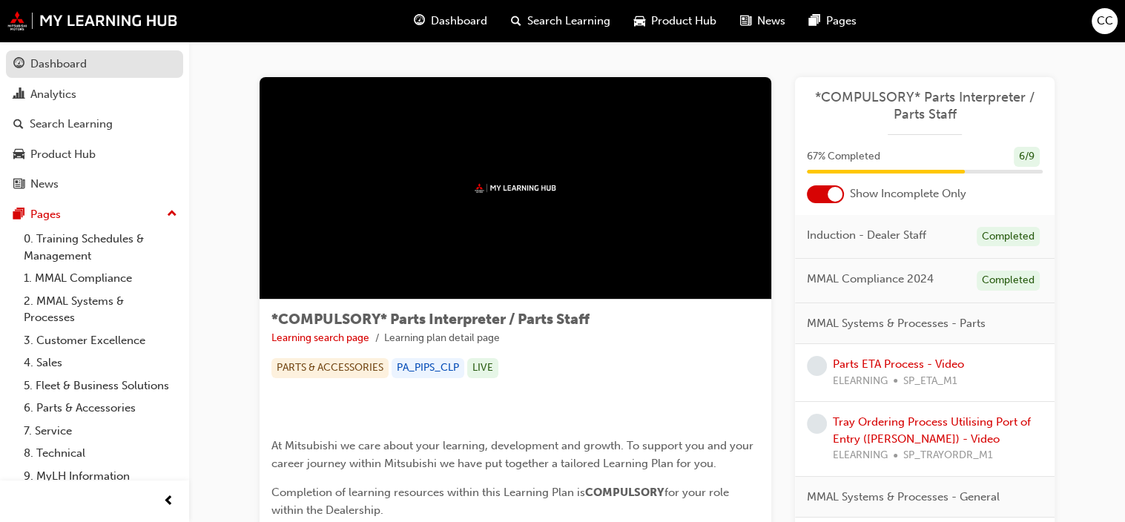
click at [65, 67] on div "Dashboard" at bounding box center [58, 64] width 56 height 17
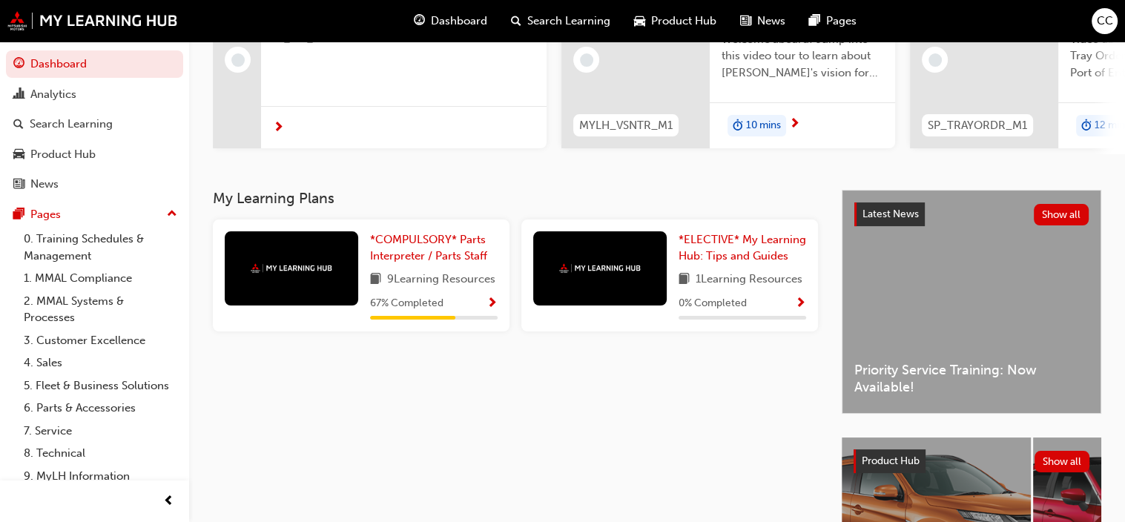
scroll to position [222, 0]
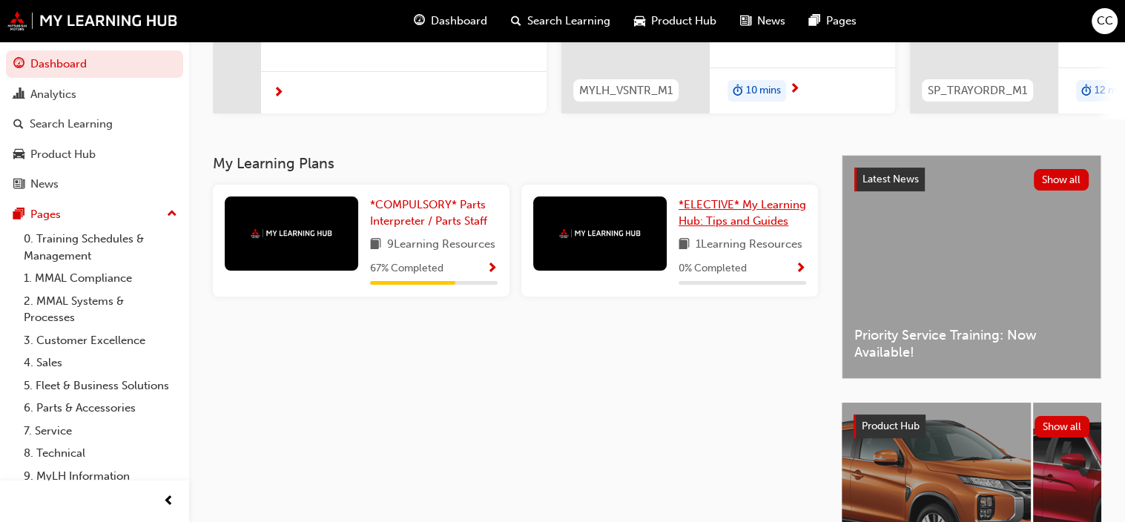
click at [744, 215] on span "*ELECTIVE* My Learning Hub: Tips and Guides" at bounding box center [742, 213] width 128 height 30
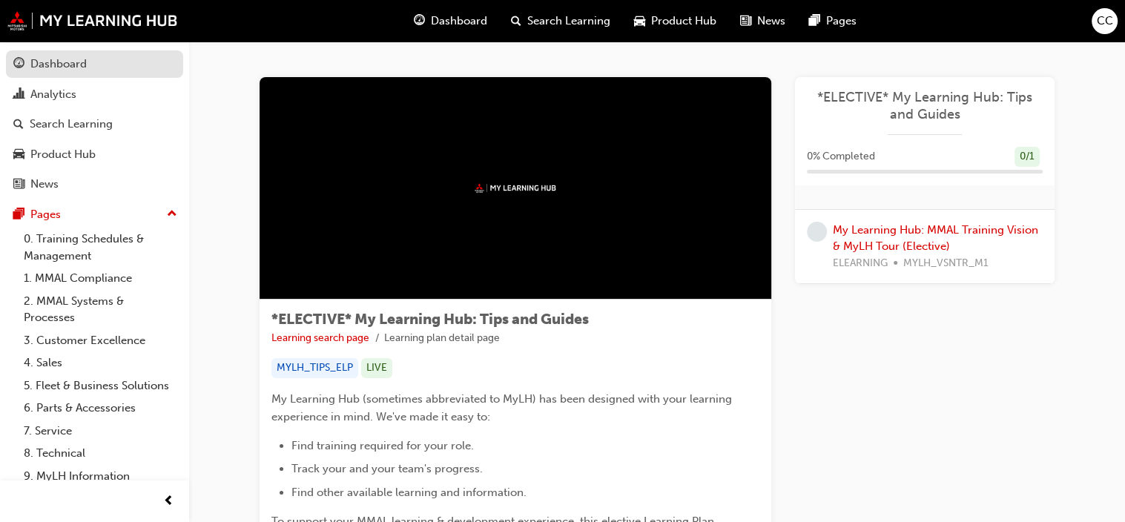
click at [42, 69] on div "Dashboard" at bounding box center [58, 64] width 56 height 17
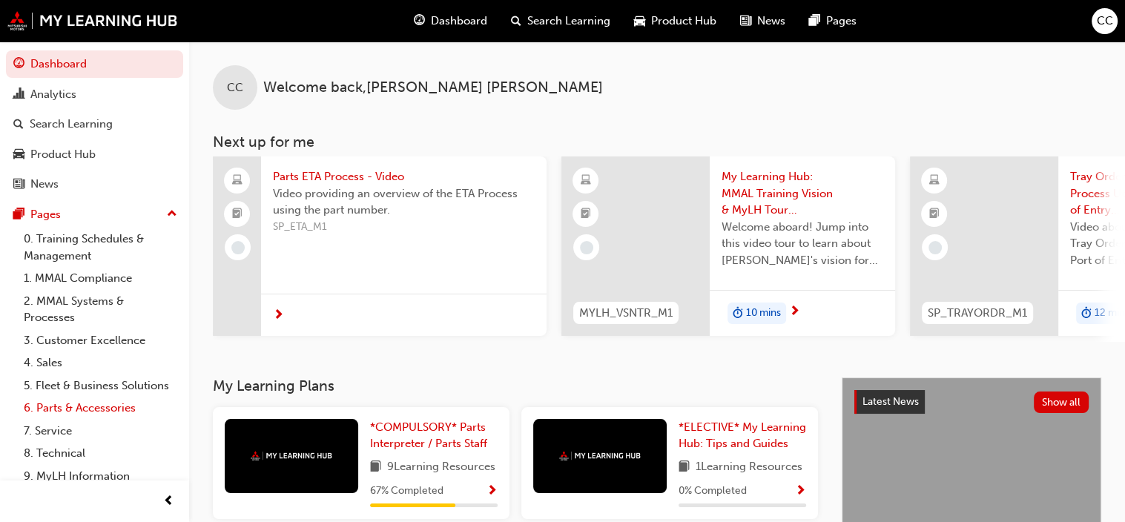
click at [77, 420] on link "6. Parts & Accessories" at bounding box center [100, 408] width 165 height 23
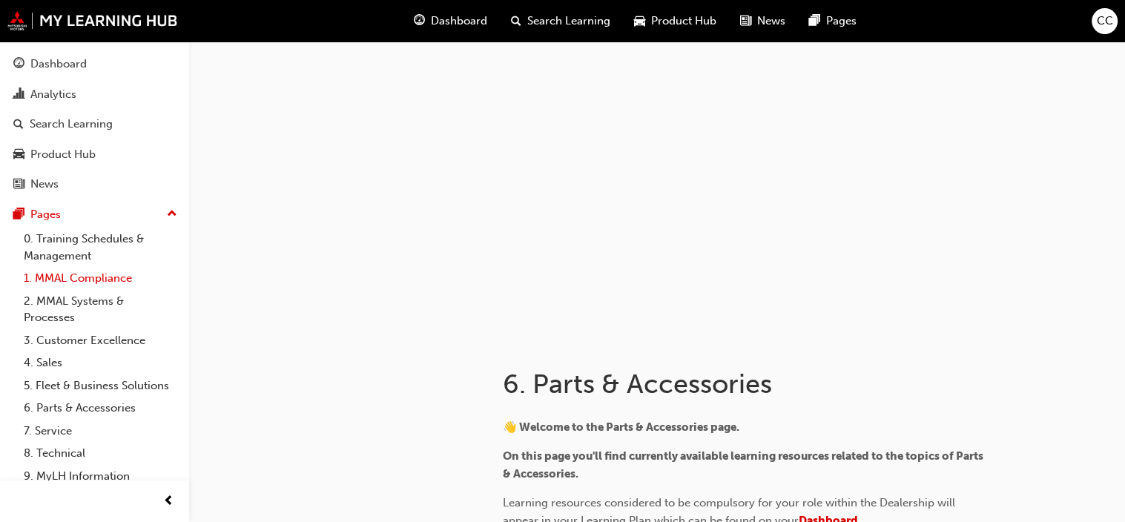
click at [99, 279] on link "1. MMAL Compliance" at bounding box center [100, 278] width 165 height 23
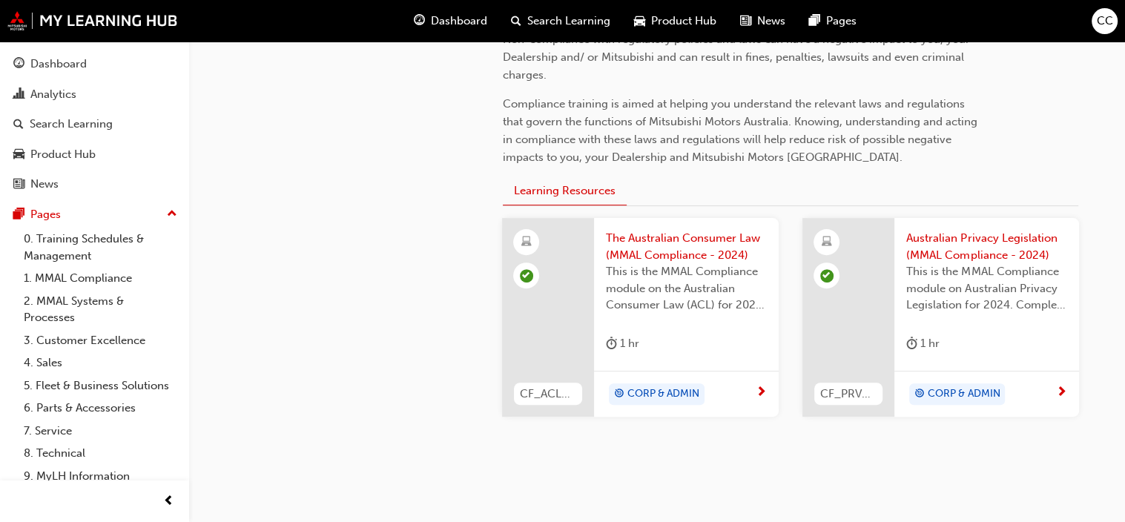
scroll to position [428, 0]
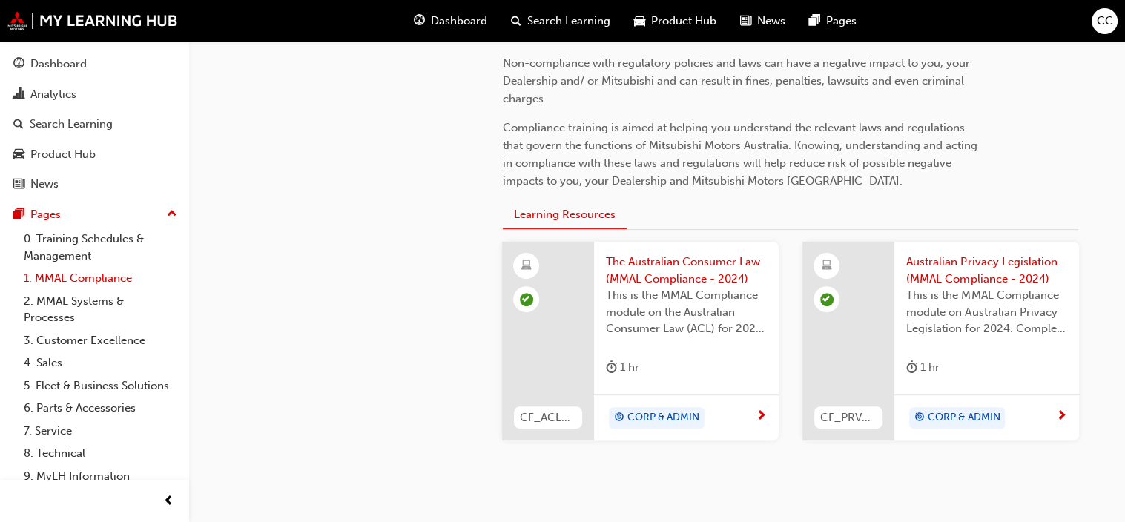
click at [107, 279] on link "1. MMAL Compliance" at bounding box center [100, 278] width 165 height 23
click at [85, 303] on link "2. MMAL Systems & Processes" at bounding box center [100, 309] width 165 height 39
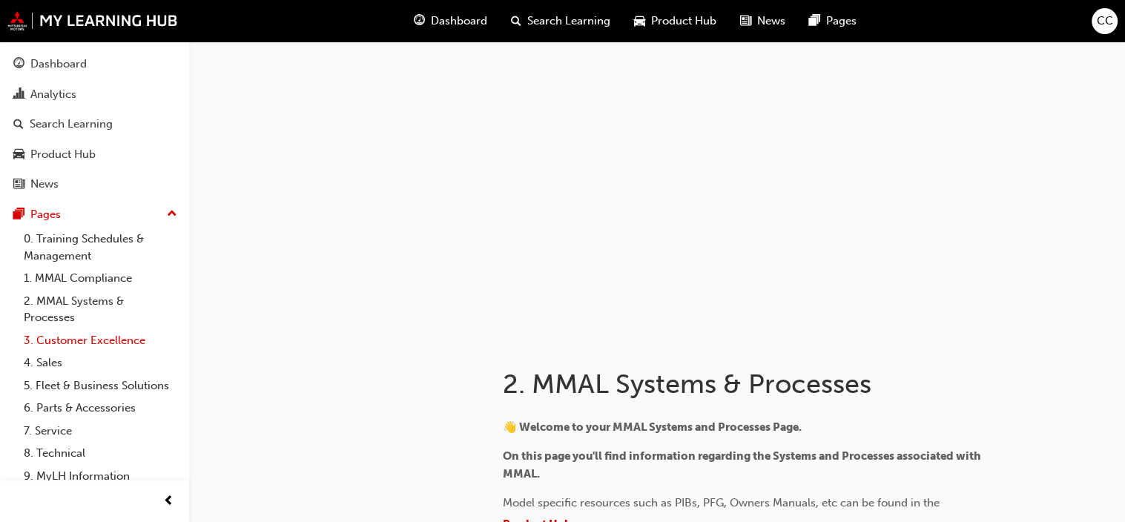
click at [90, 345] on link "3. Customer Excellence" at bounding box center [100, 340] width 165 height 23
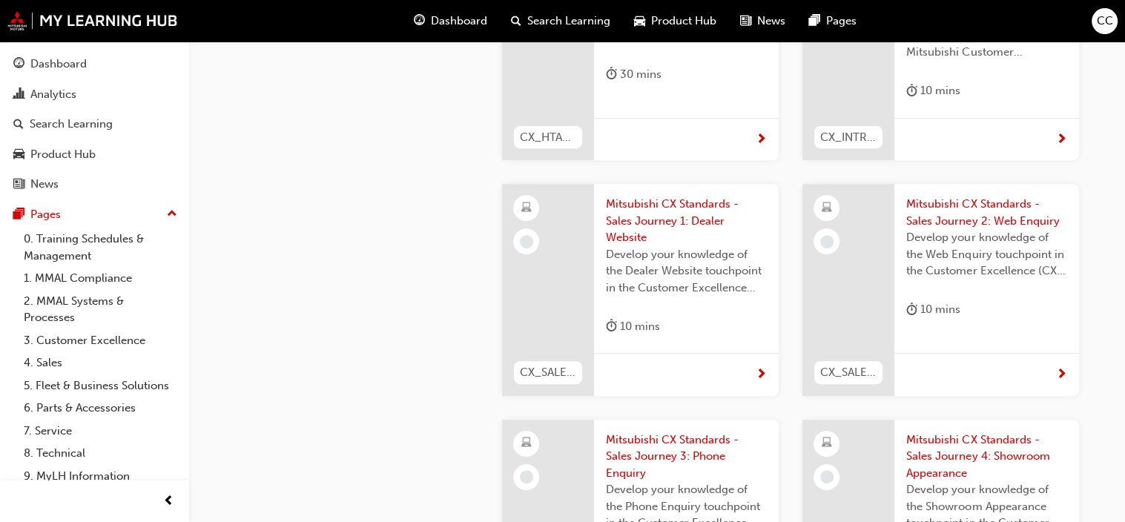
scroll to position [593, 0]
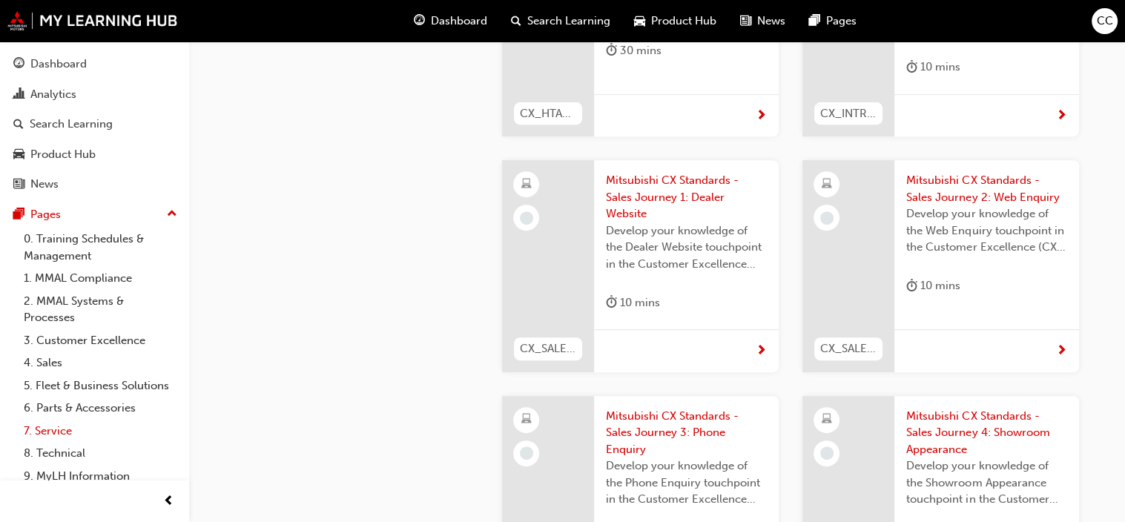
click at [63, 443] on link "7. Service" at bounding box center [100, 431] width 165 height 23
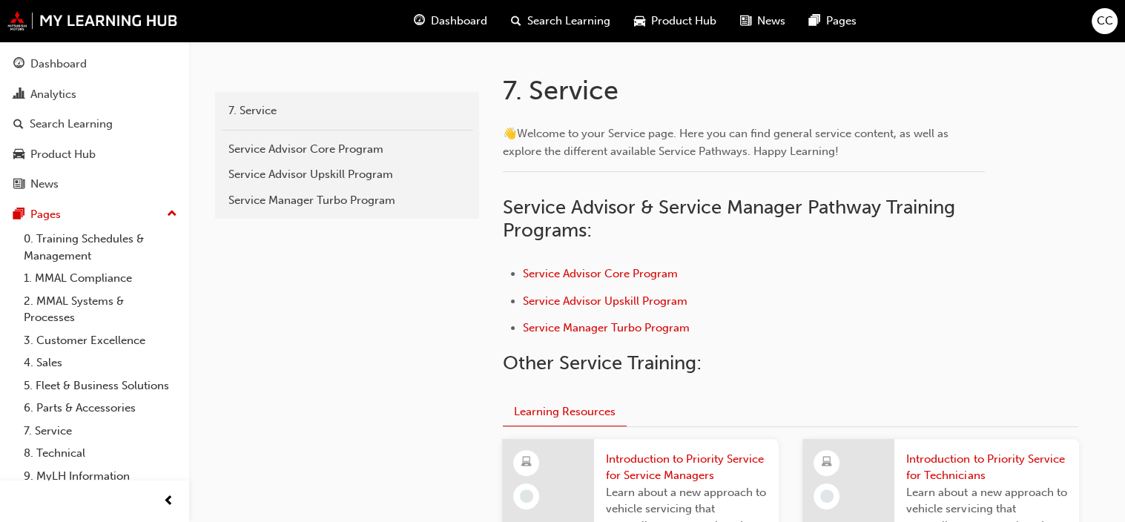
scroll to position [285, 0]
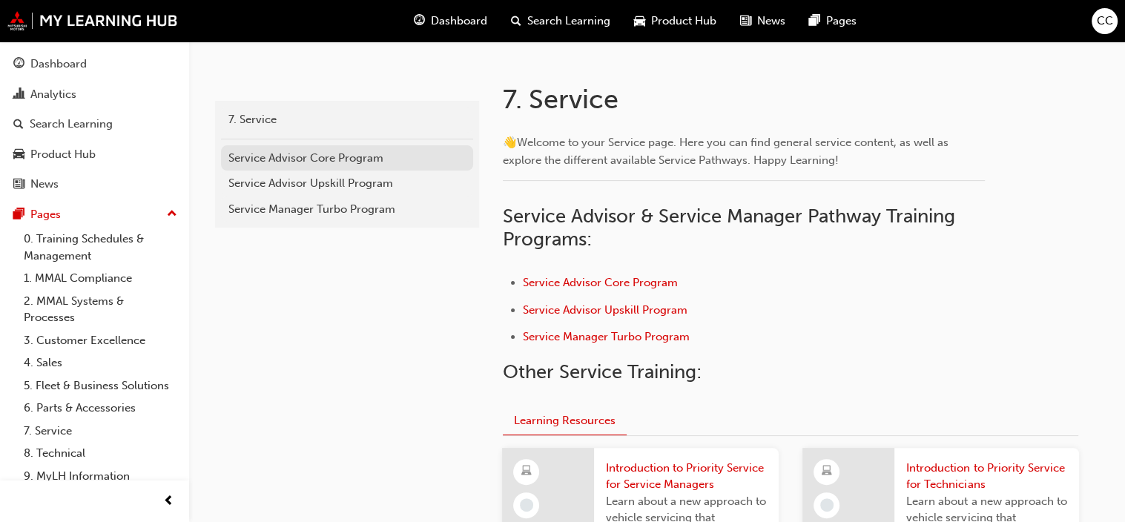
click at [343, 153] on div "Service Advisor Core Program" at bounding box center [346, 158] width 237 height 17
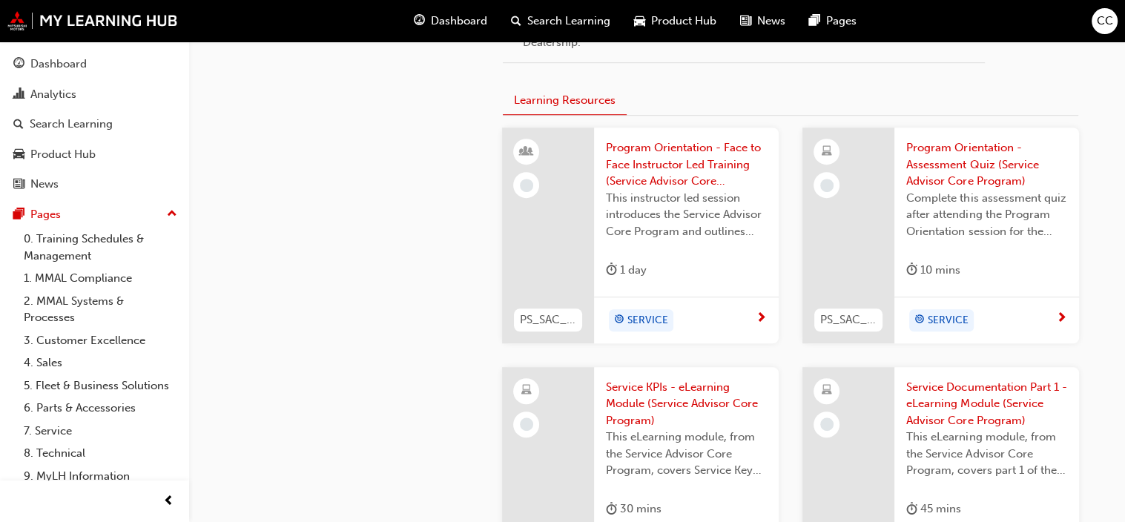
scroll to position [964, 0]
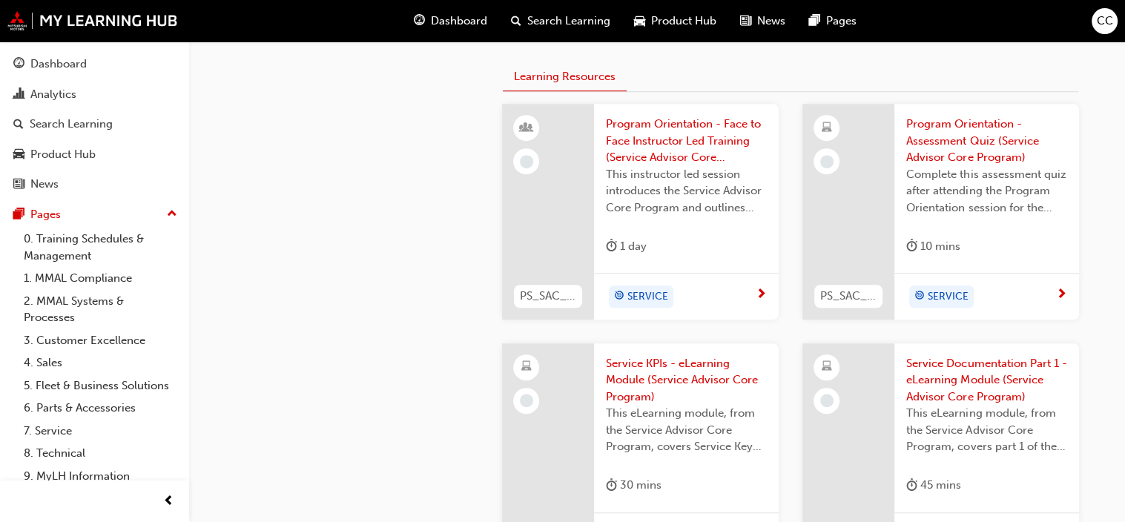
click at [934, 294] on span "SERVICE" at bounding box center [947, 296] width 41 height 17
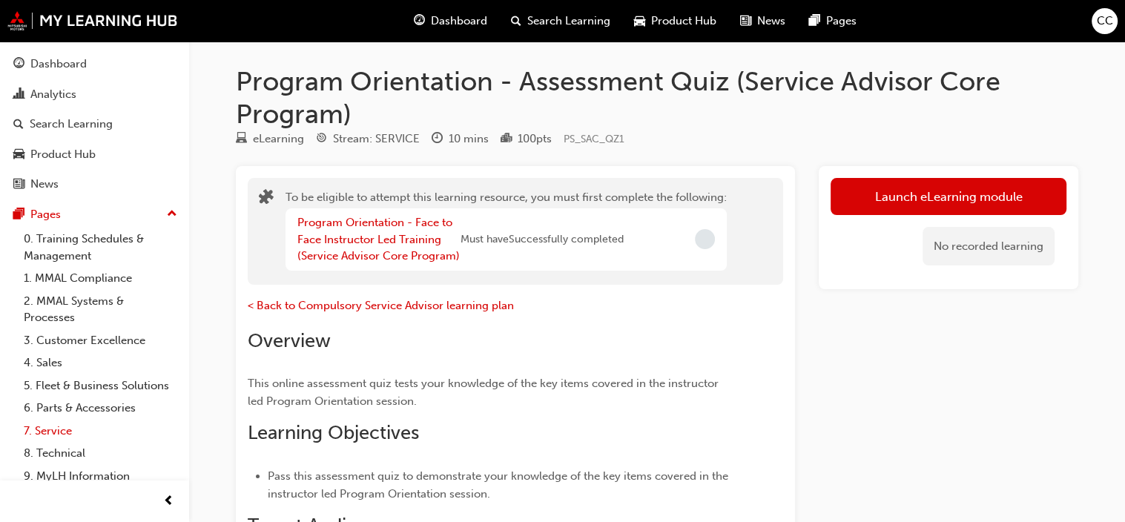
click at [71, 443] on link "7. Service" at bounding box center [100, 431] width 165 height 23
